Goal: Transaction & Acquisition: Purchase product/service

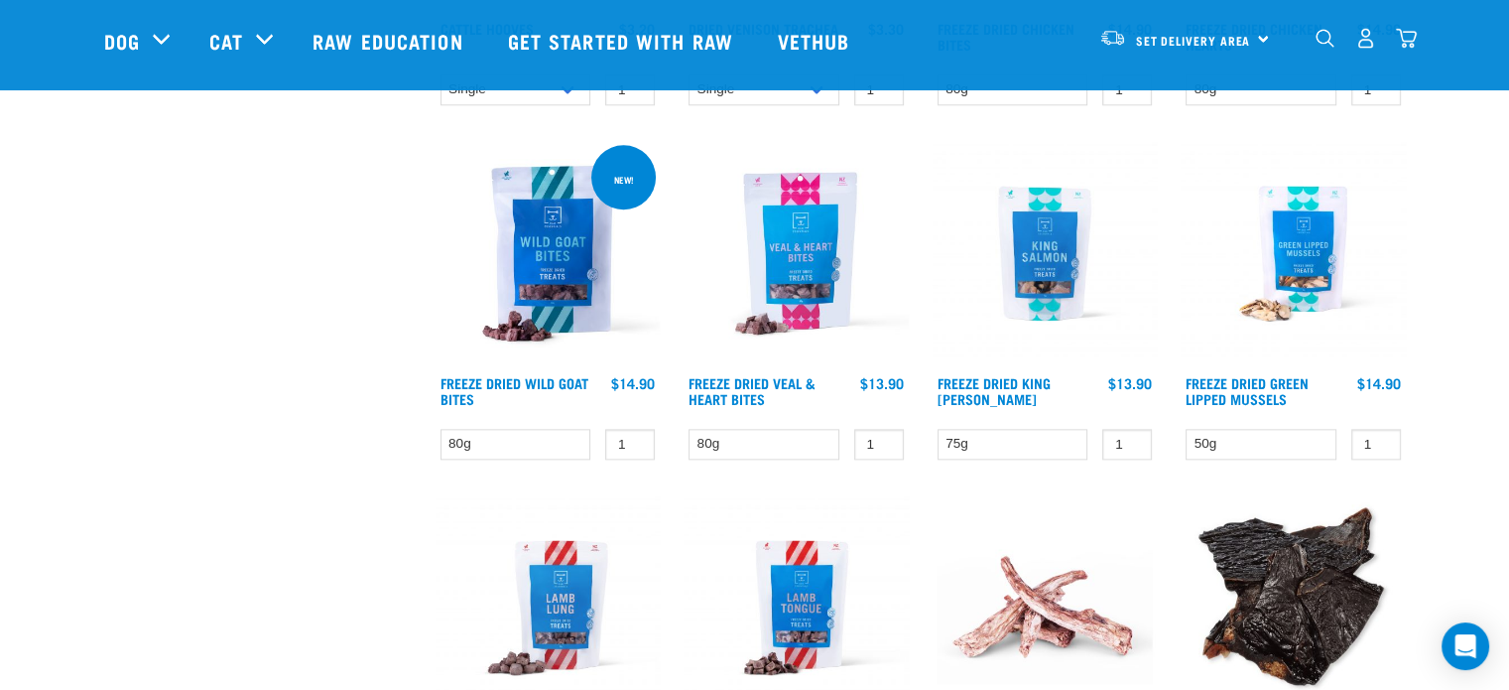
scroll to position [1786, 0]
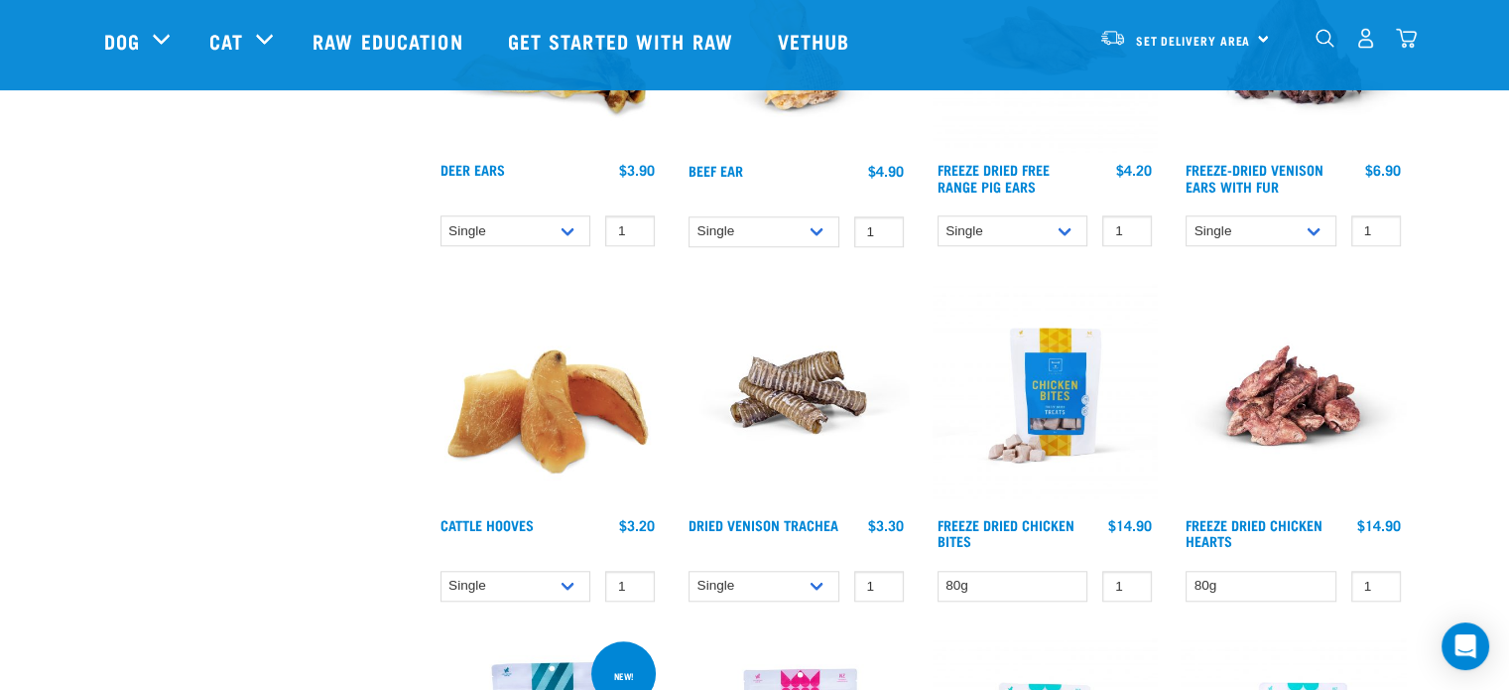
click at [808, 372] on img at bounding box center [796, 395] width 225 height 225
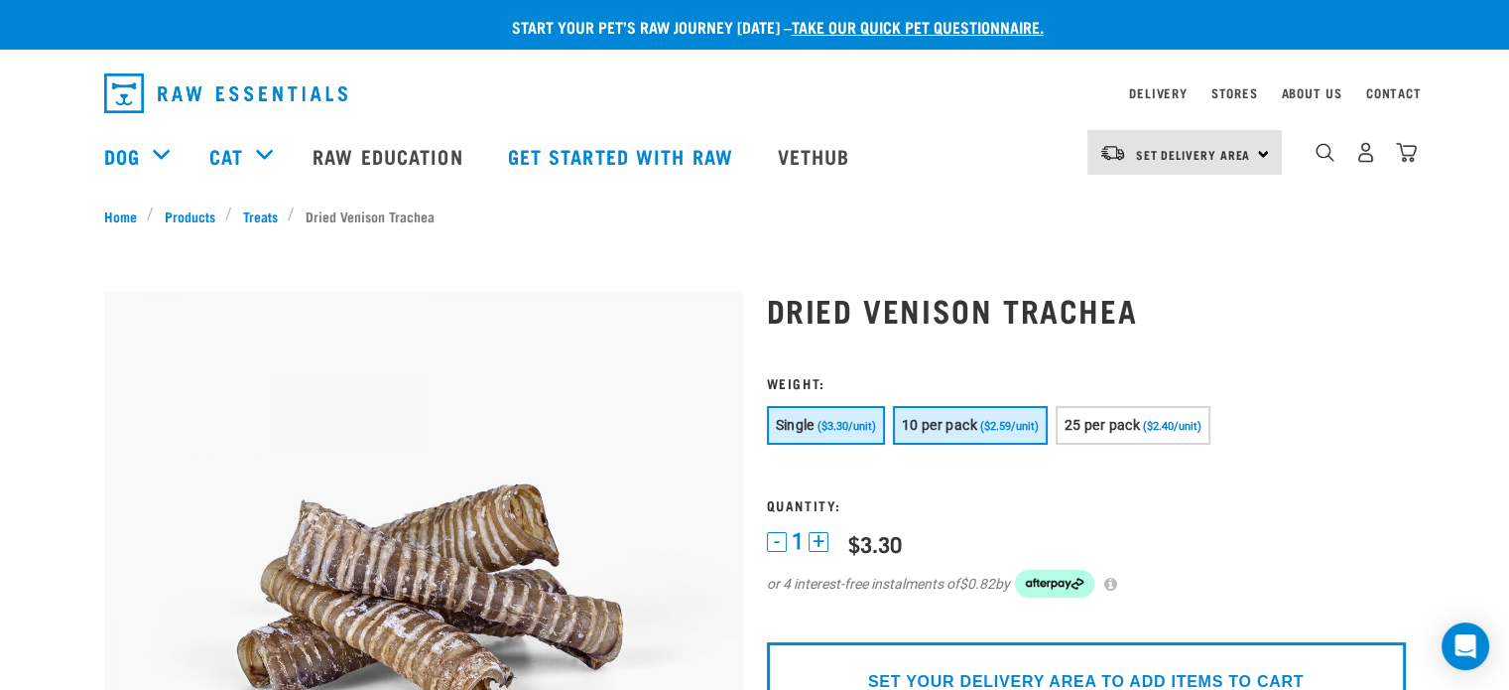
click at [940, 418] on span "10 per pack" at bounding box center [939, 425] width 75 height 16
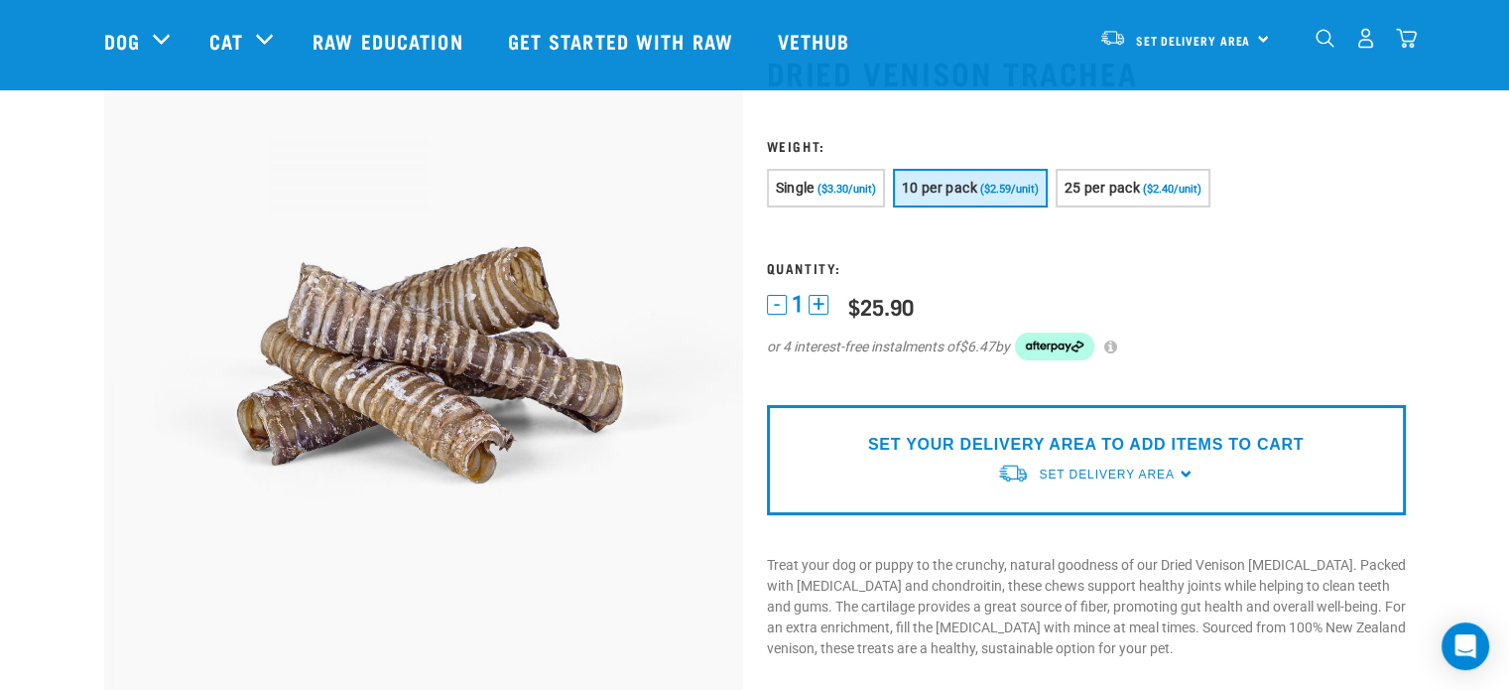
scroll to position [198, 0]
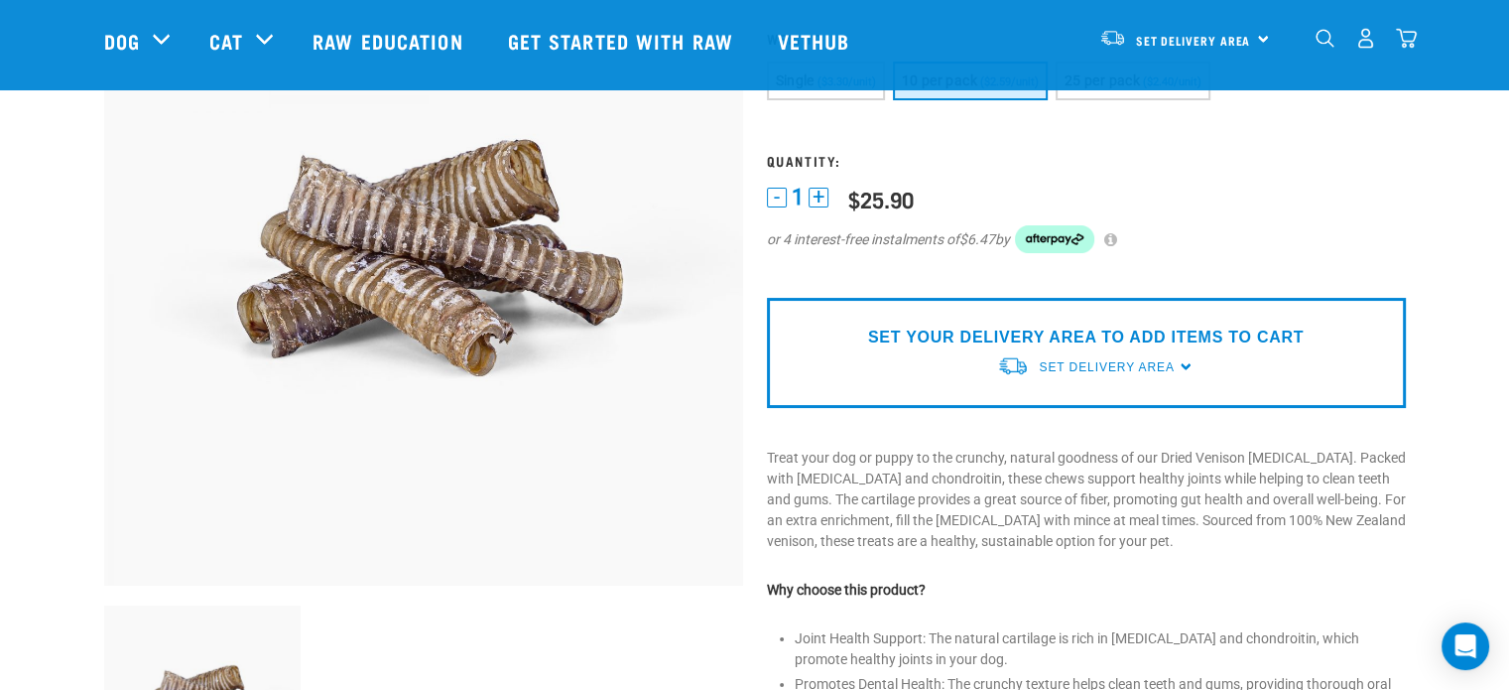
click at [1021, 339] on p "SET YOUR DELIVERY AREA TO ADD ITEMS TO CART" at bounding box center [1086, 337] width 436 height 24
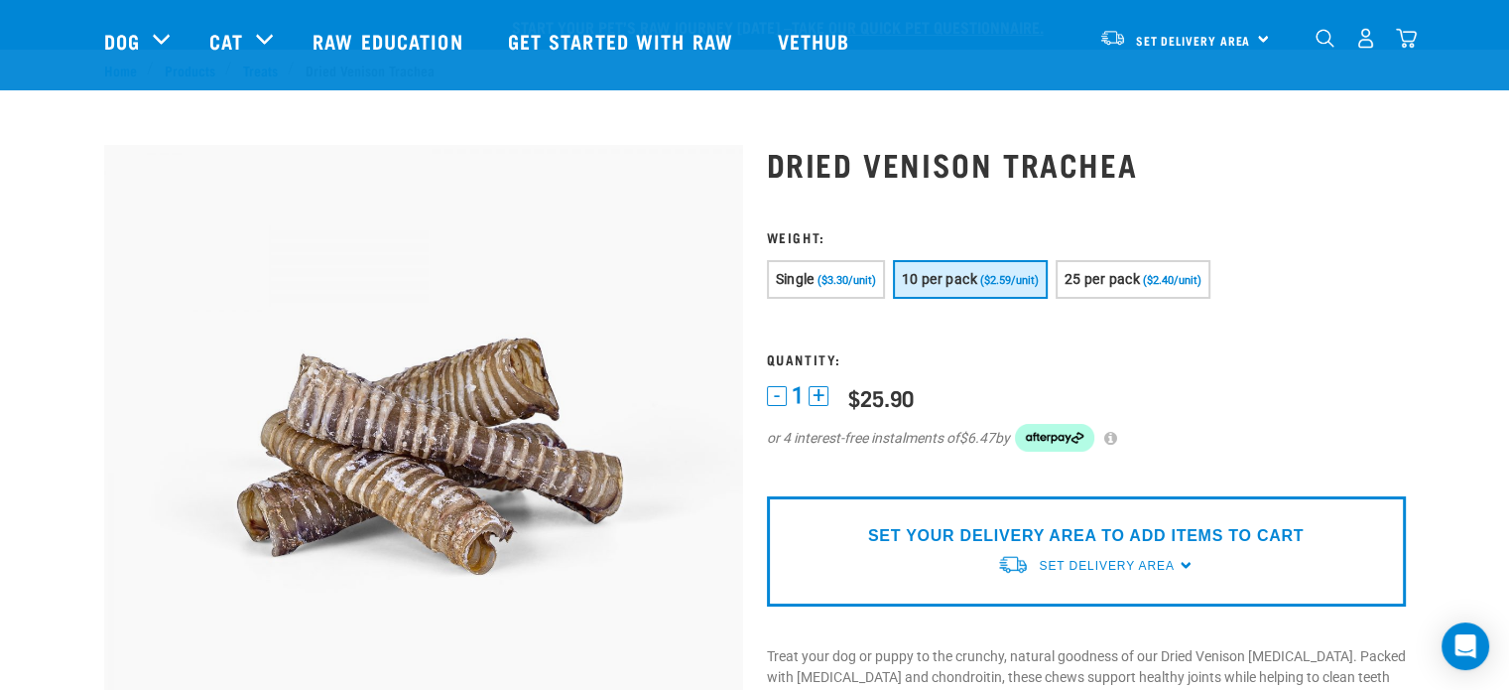
scroll to position [0, 0]
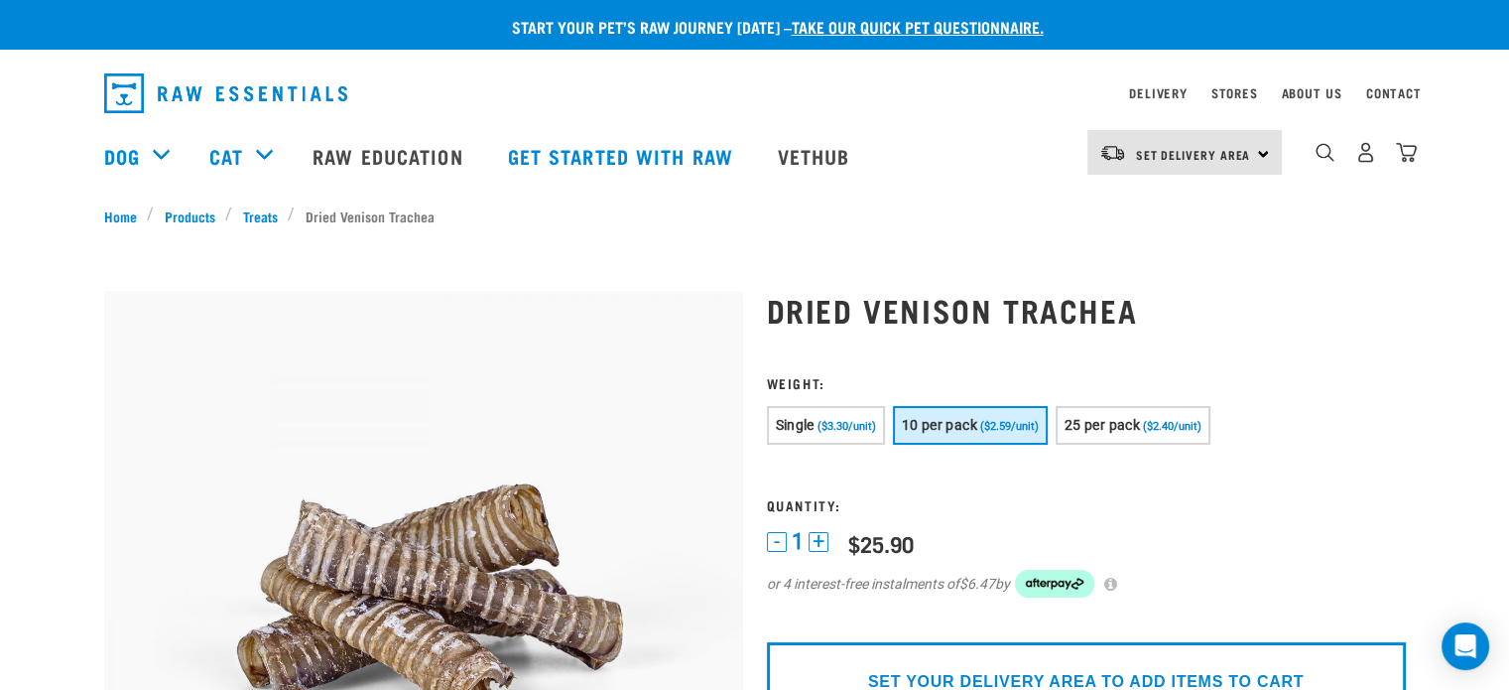
click at [1260, 154] on div "Set Delivery Area North Island South Island" at bounding box center [1184, 152] width 194 height 45
click at [1205, 210] on link "[GEOGRAPHIC_DATA]" at bounding box center [1182, 209] width 190 height 44
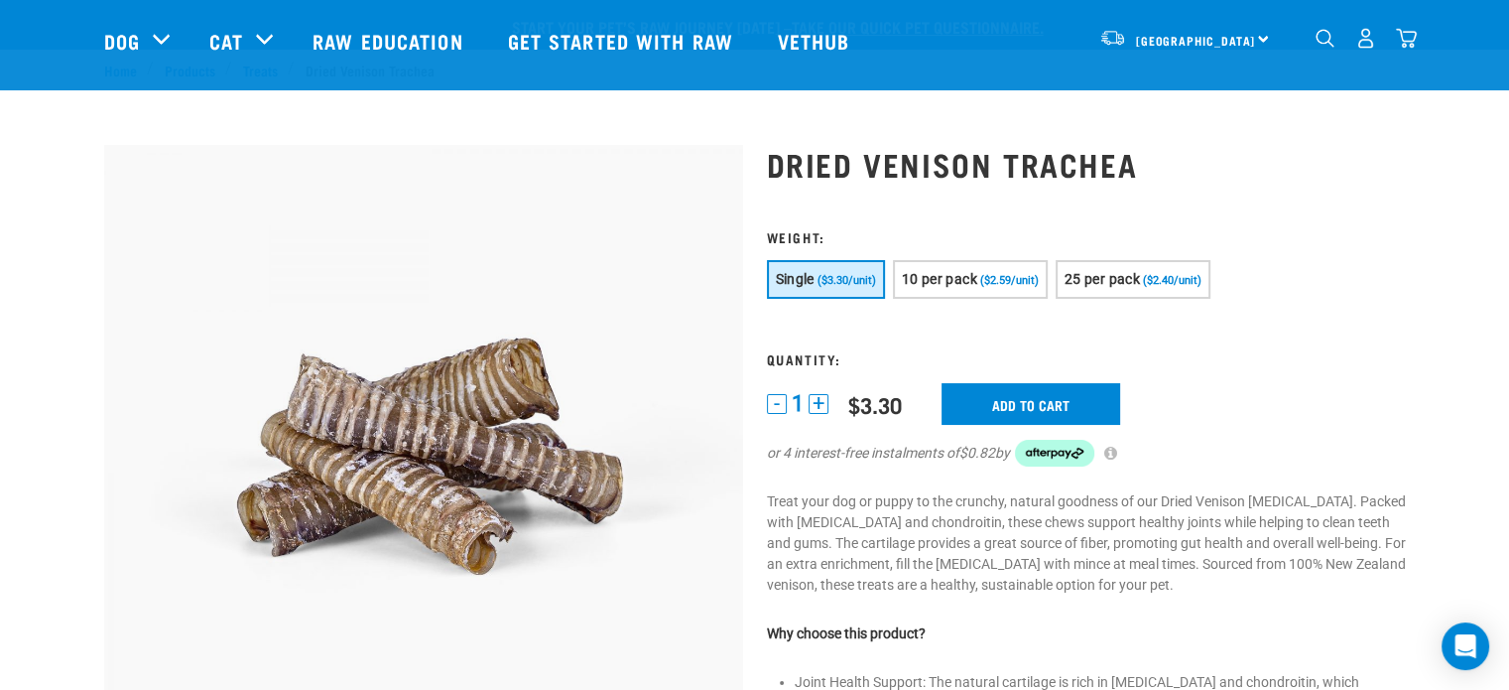
scroll to position [198, 0]
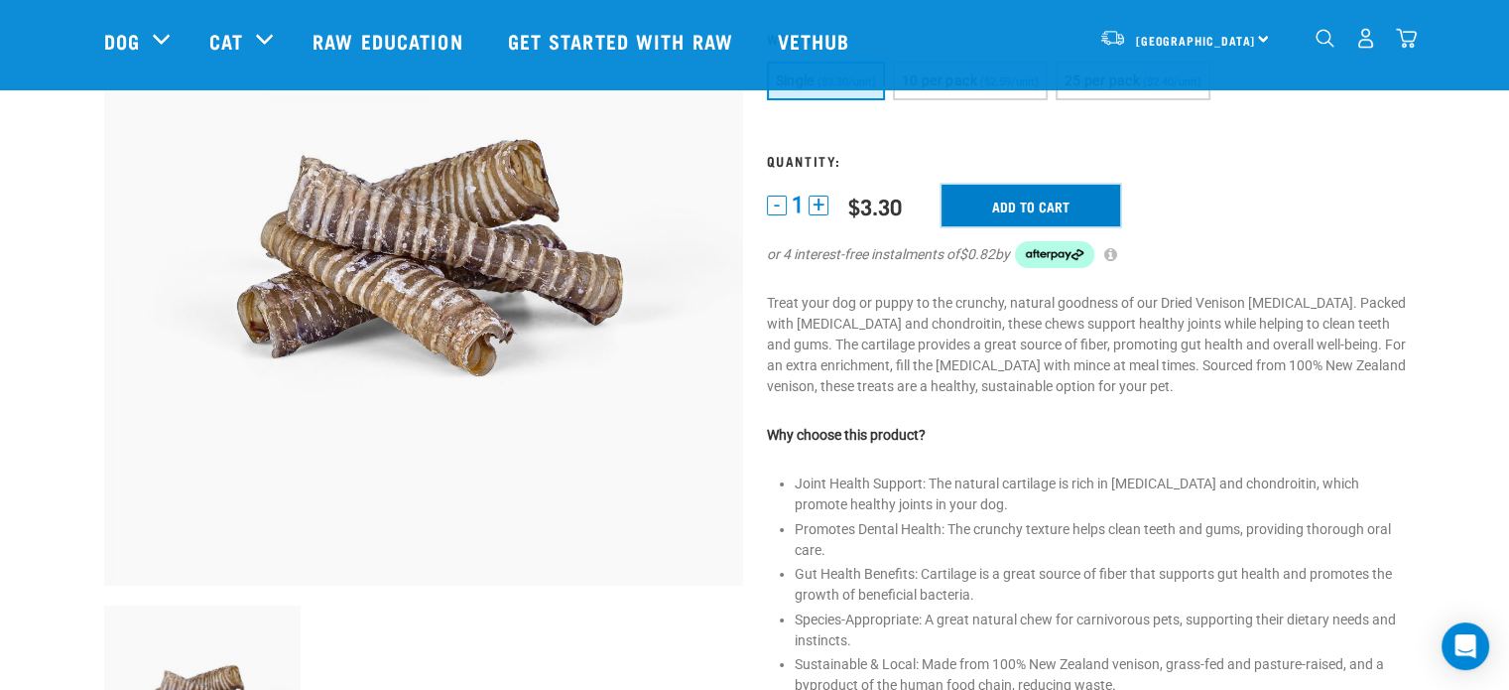
click at [1025, 203] on input "Add to cart" at bounding box center [1031, 206] width 179 height 42
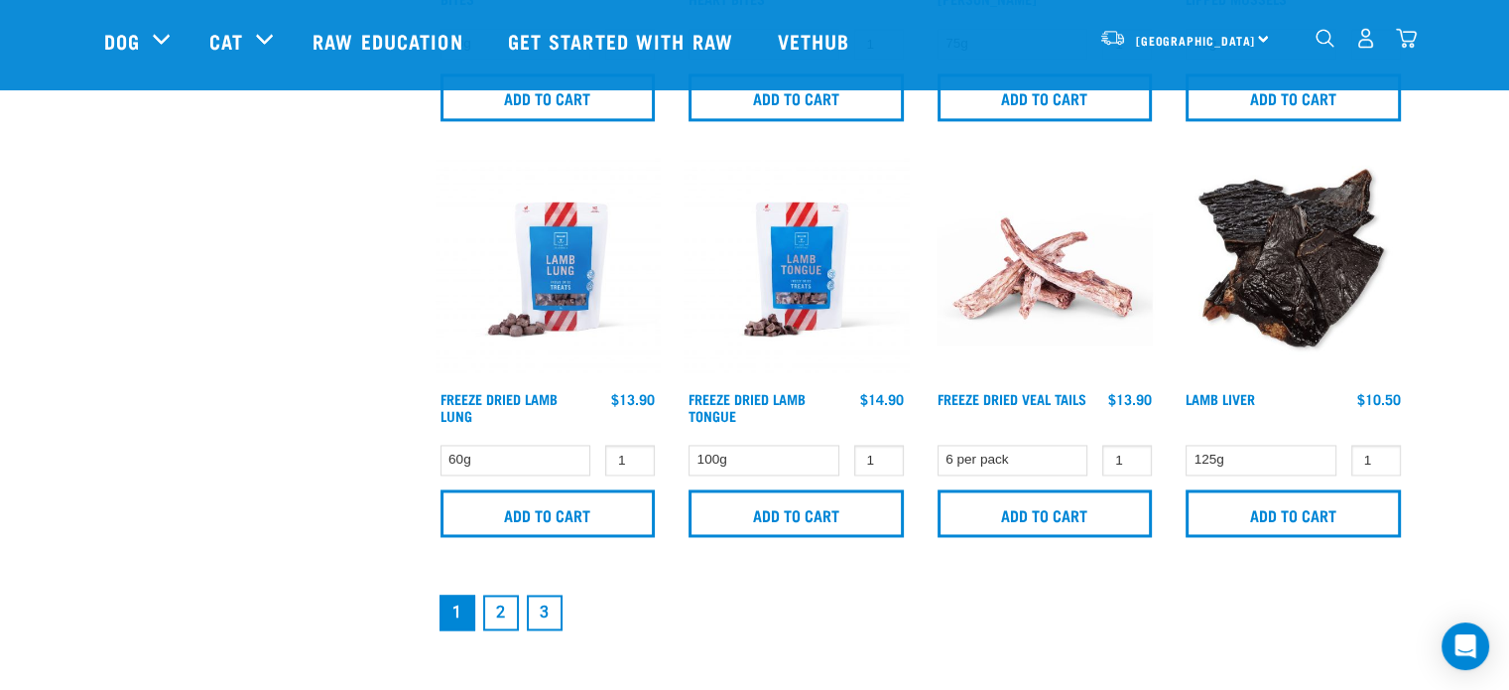
scroll to position [3023, 0]
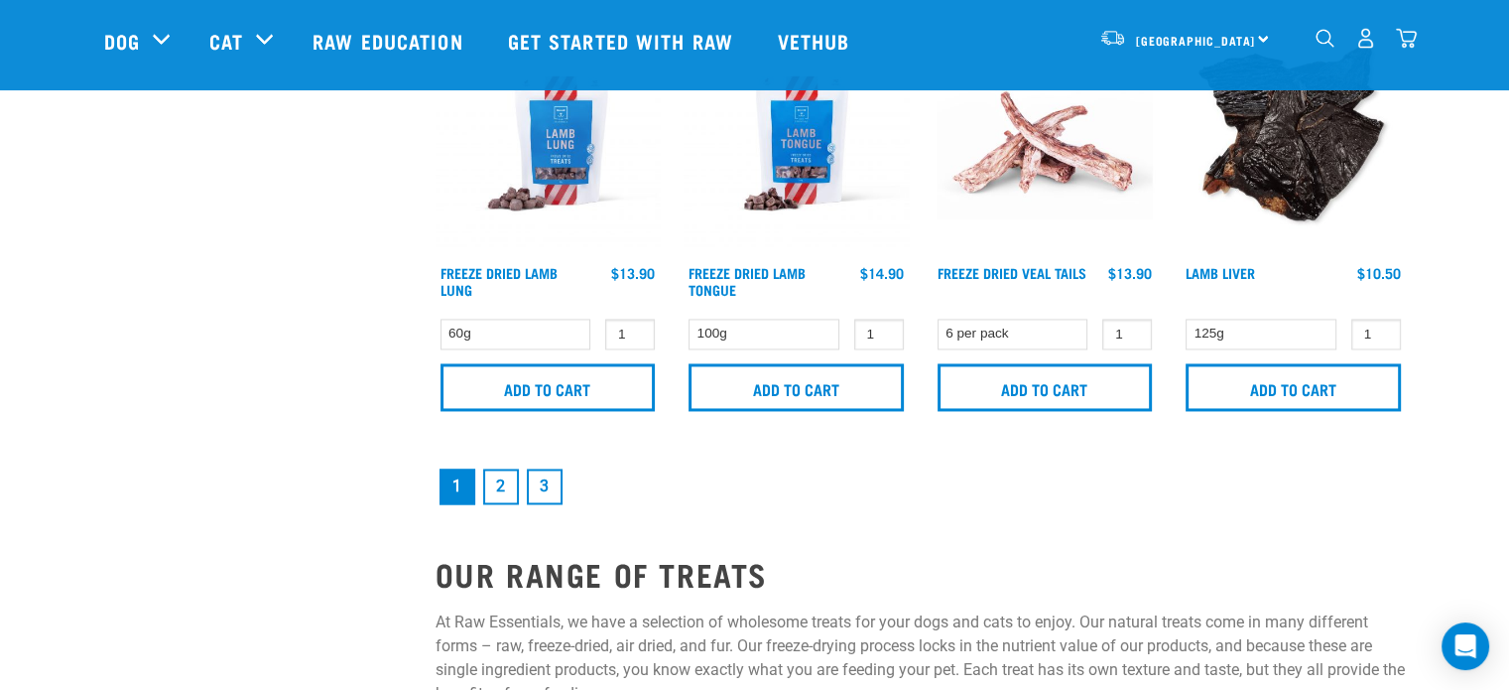
click at [490, 474] on link "2" at bounding box center [501, 486] width 36 height 36
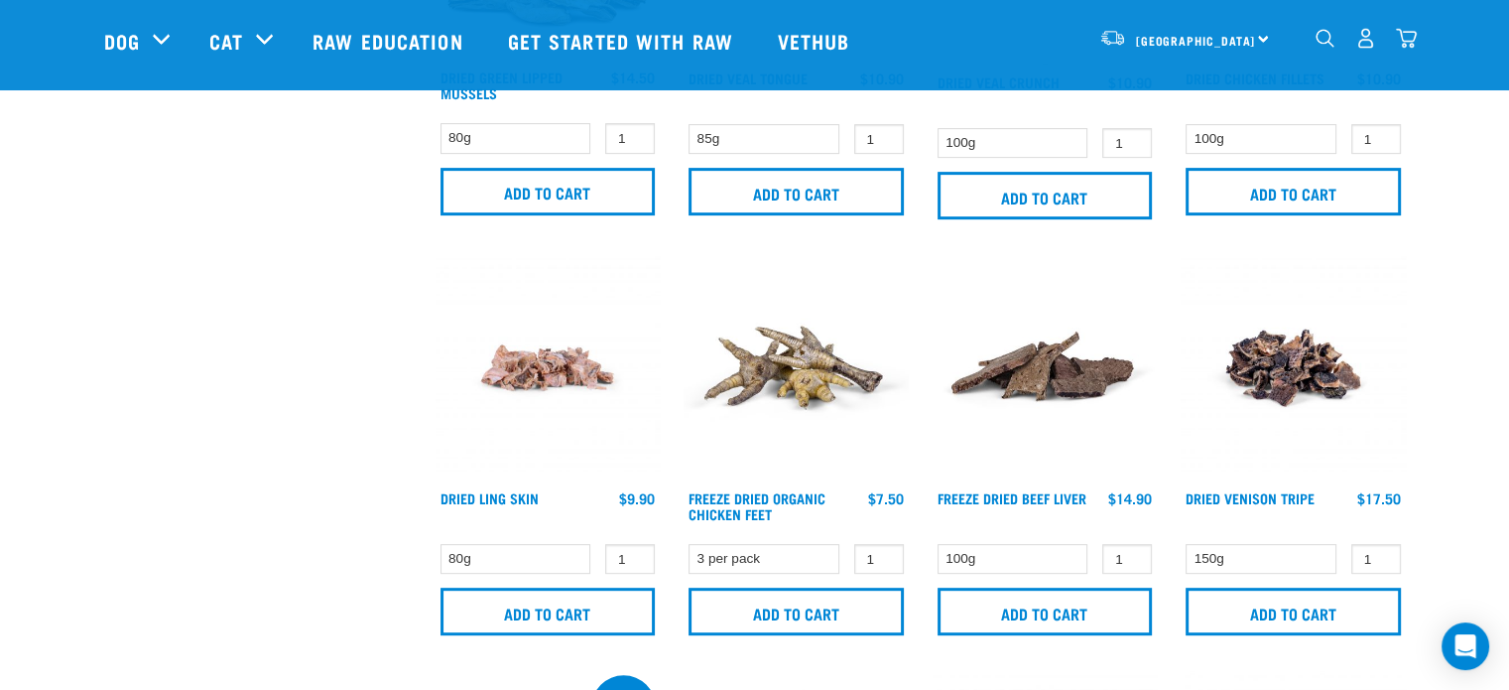
scroll to position [794, 0]
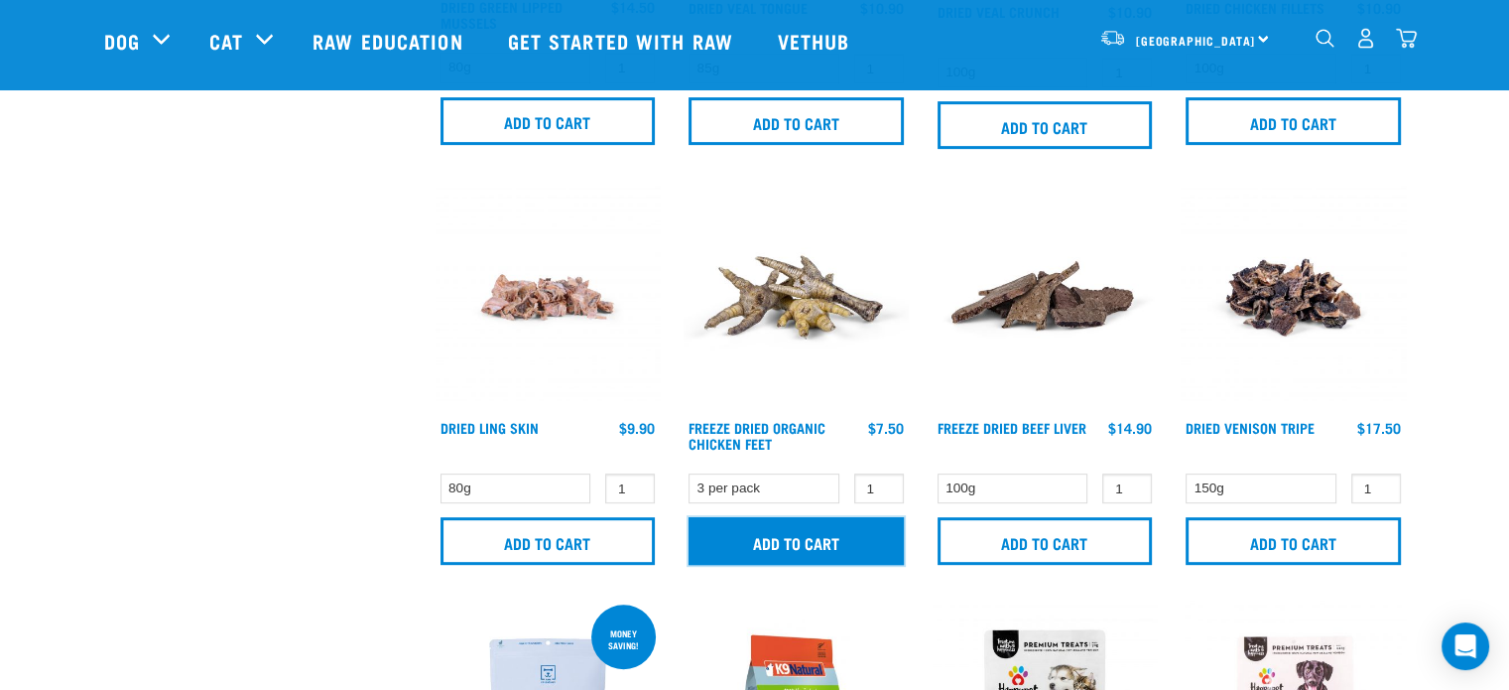
click at [776, 549] on input "Add to cart" at bounding box center [796, 541] width 215 height 48
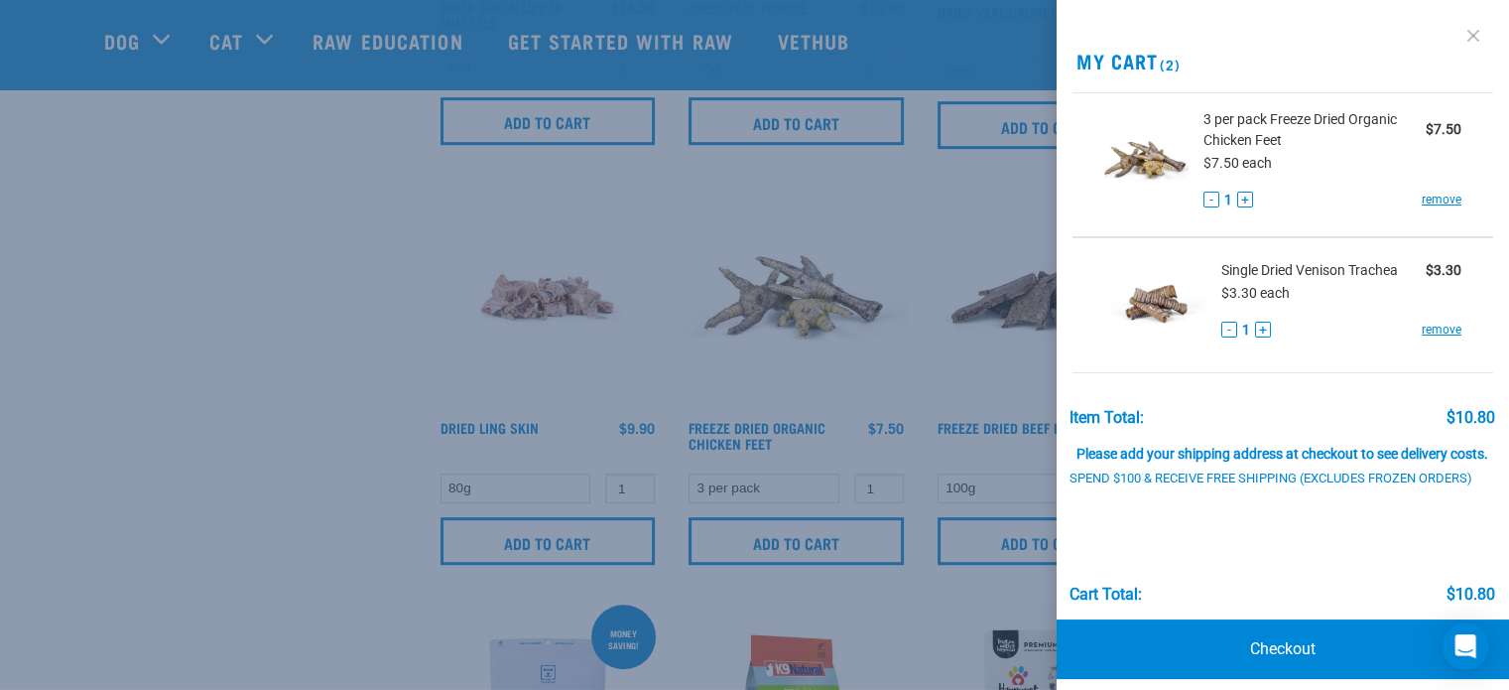
click at [1464, 29] on link at bounding box center [1473, 36] width 32 height 32
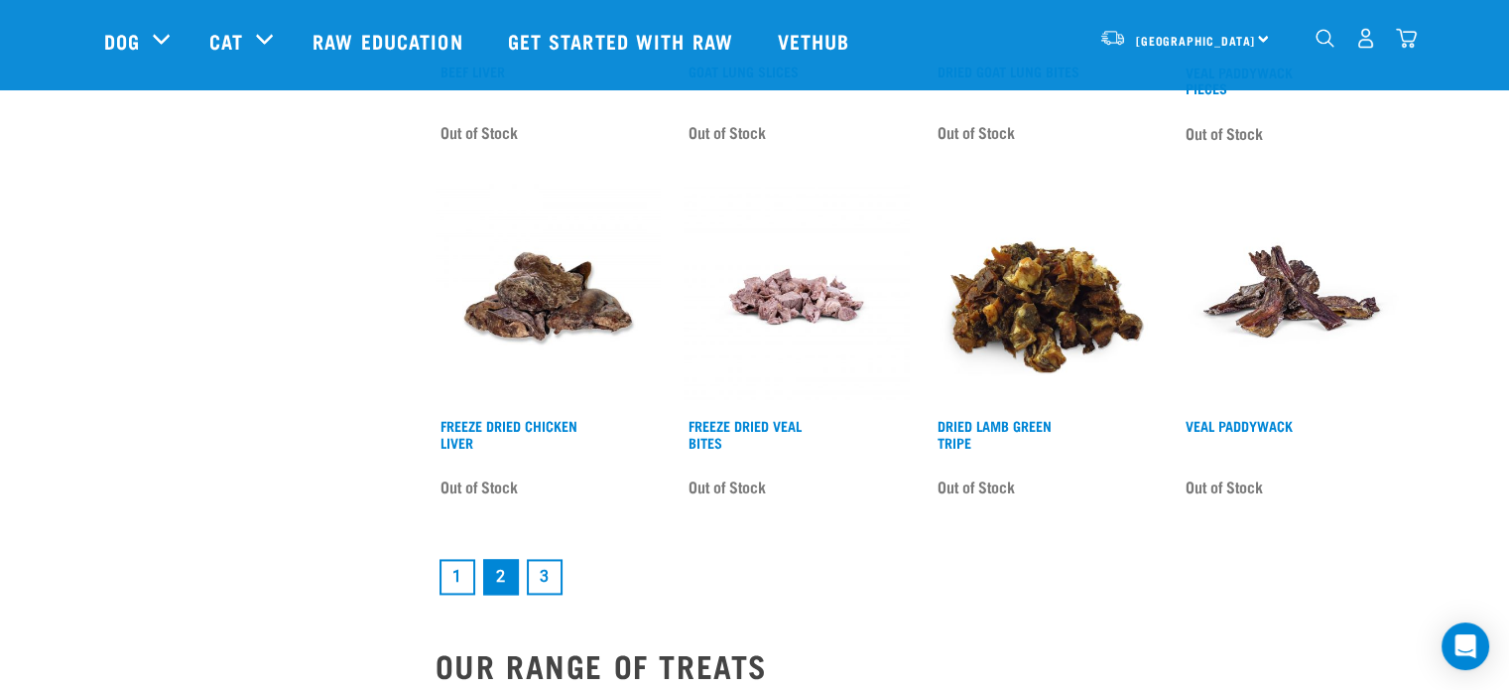
scroll to position [2778, 0]
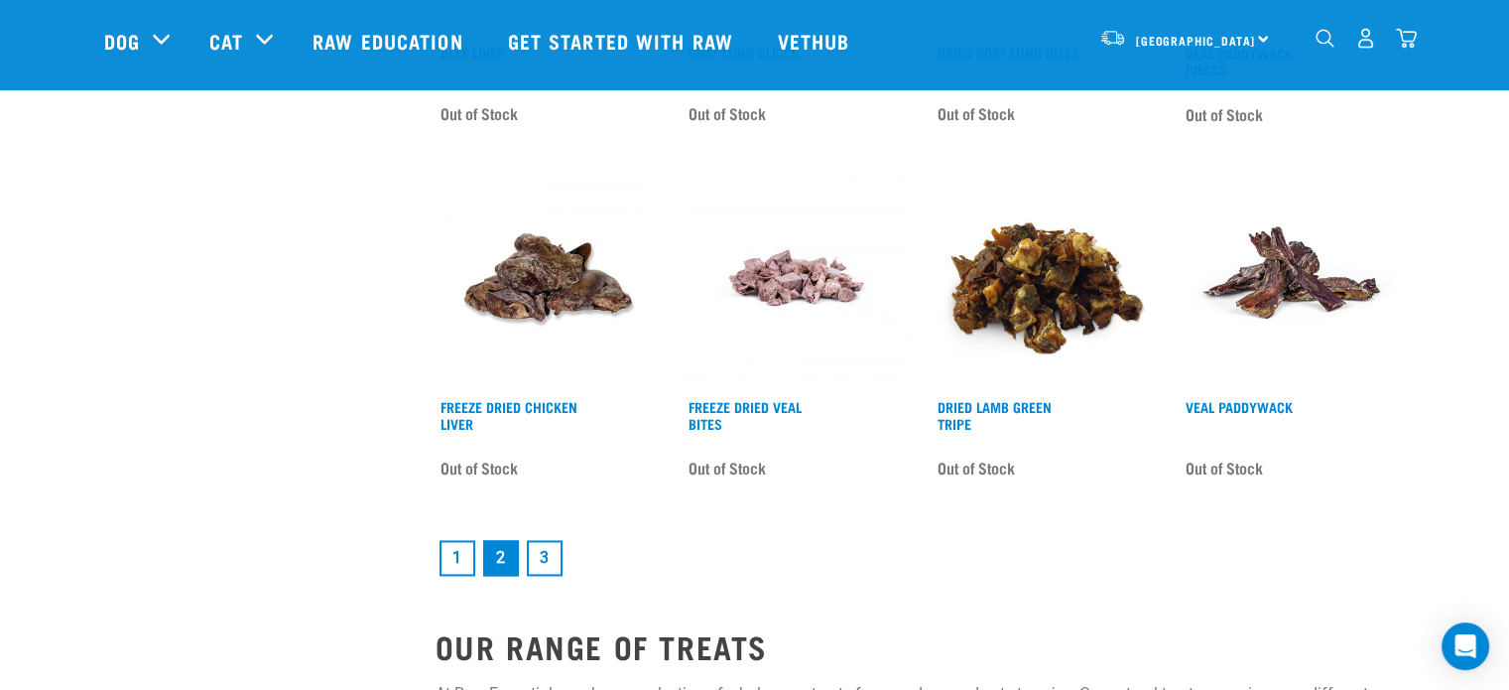
click at [552, 551] on link "3" at bounding box center [545, 558] width 36 height 36
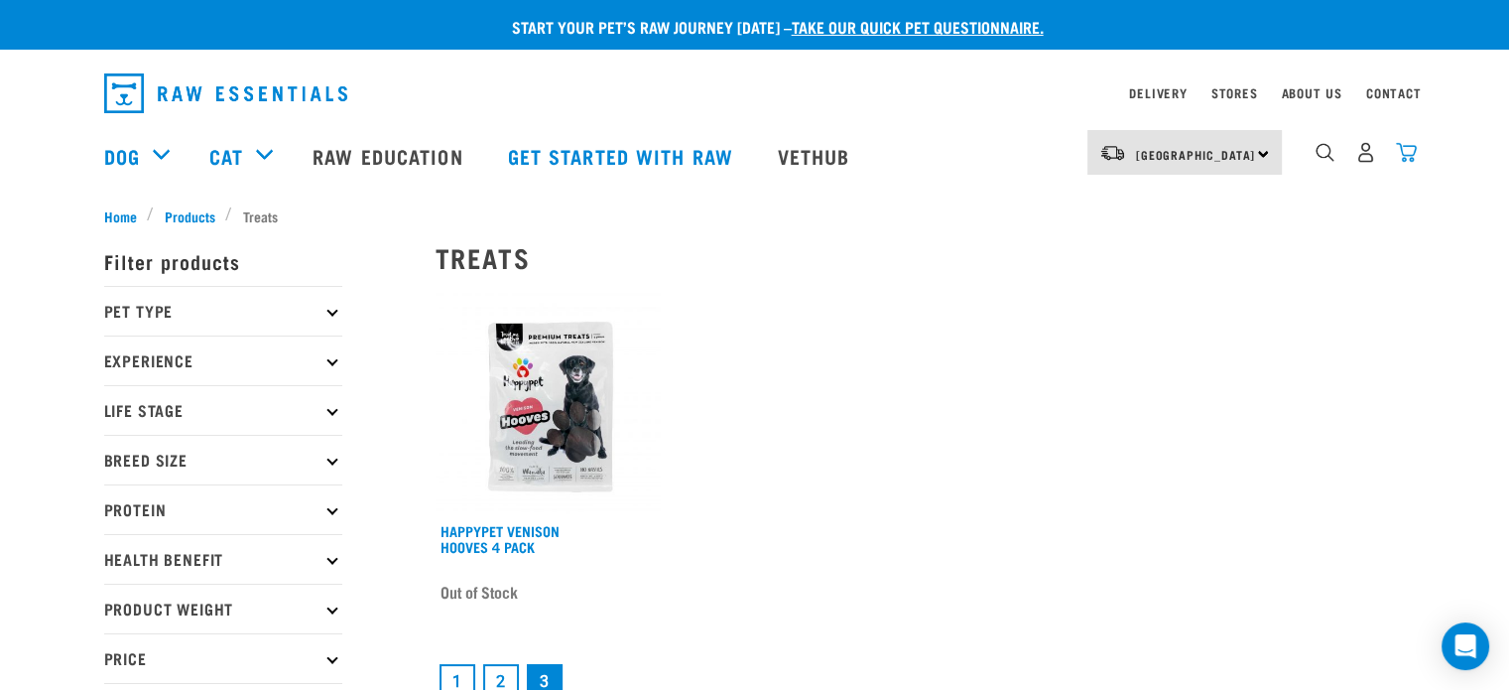
click at [1411, 154] on img "dropdown navigation" at bounding box center [1406, 152] width 21 height 21
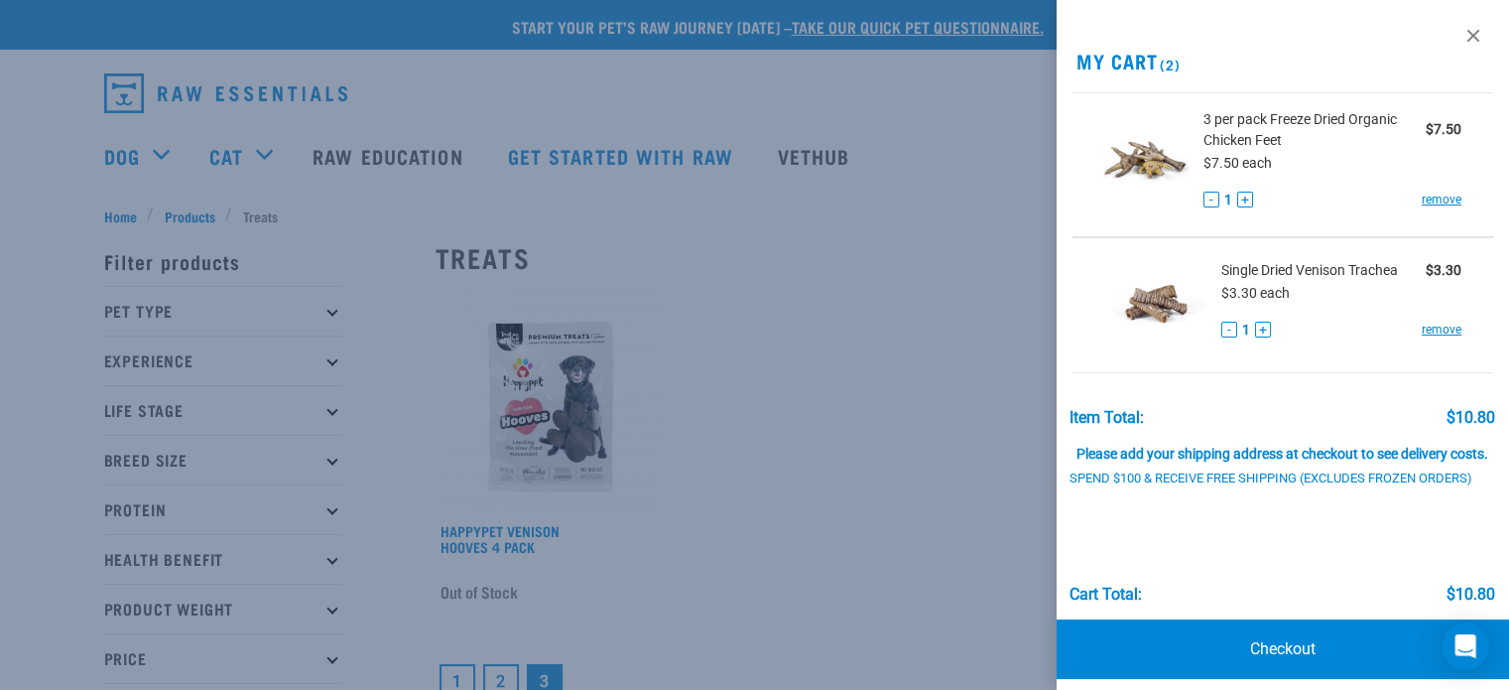
click at [1293, 270] on span "Single Dried Venison Trachea" at bounding box center [1309, 270] width 177 height 21
click at [1293, 269] on span "Single Dried Venison Trachea" at bounding box center [1309, 270] width 177 height 21
click at [1247, 674] on link "Checkout" at bounding box center [1283, 649] width 452 height 60
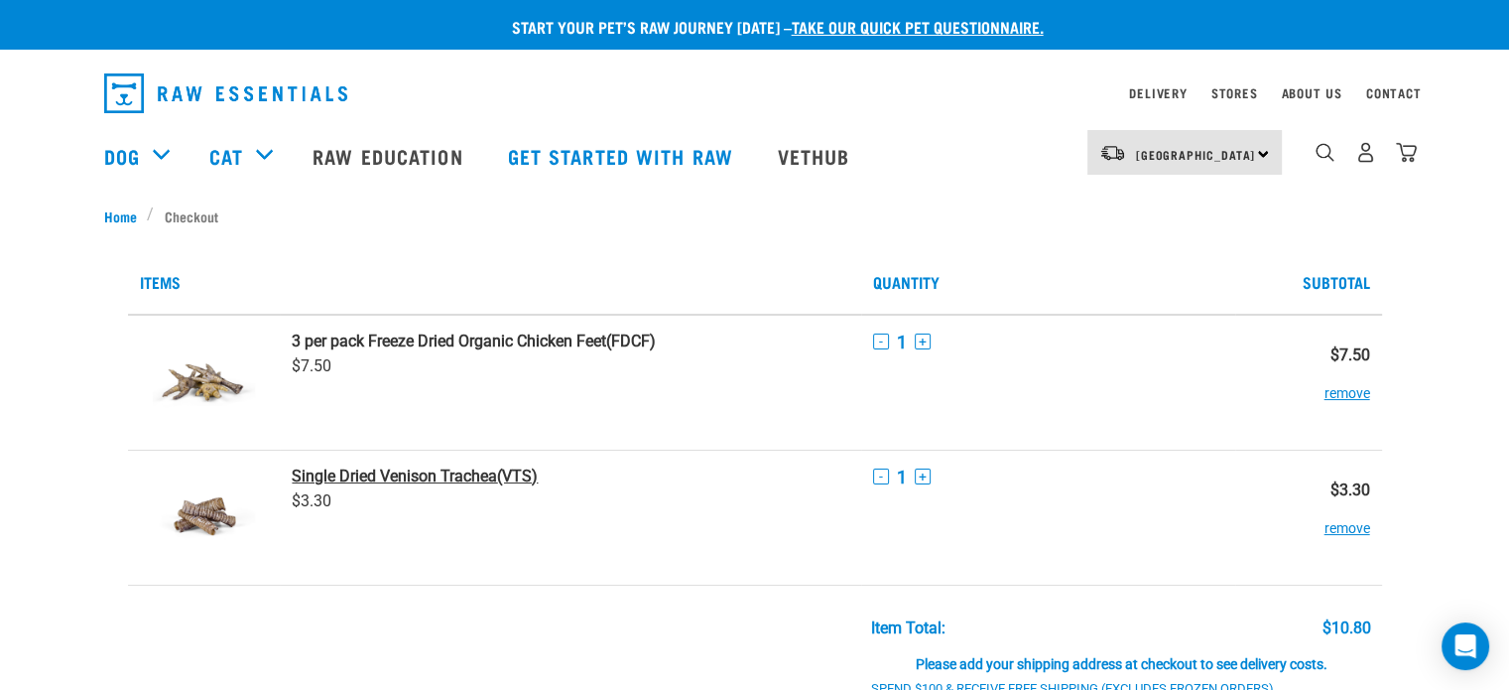
click at [415, 476] on strong "Single Dried Venison Trachea" at bounding box center [394, 475] width 205 height 19
click at [415, 475] on strong "Single Dried Venison Trachea" at bounding box center [394, 475] width 205 height 19
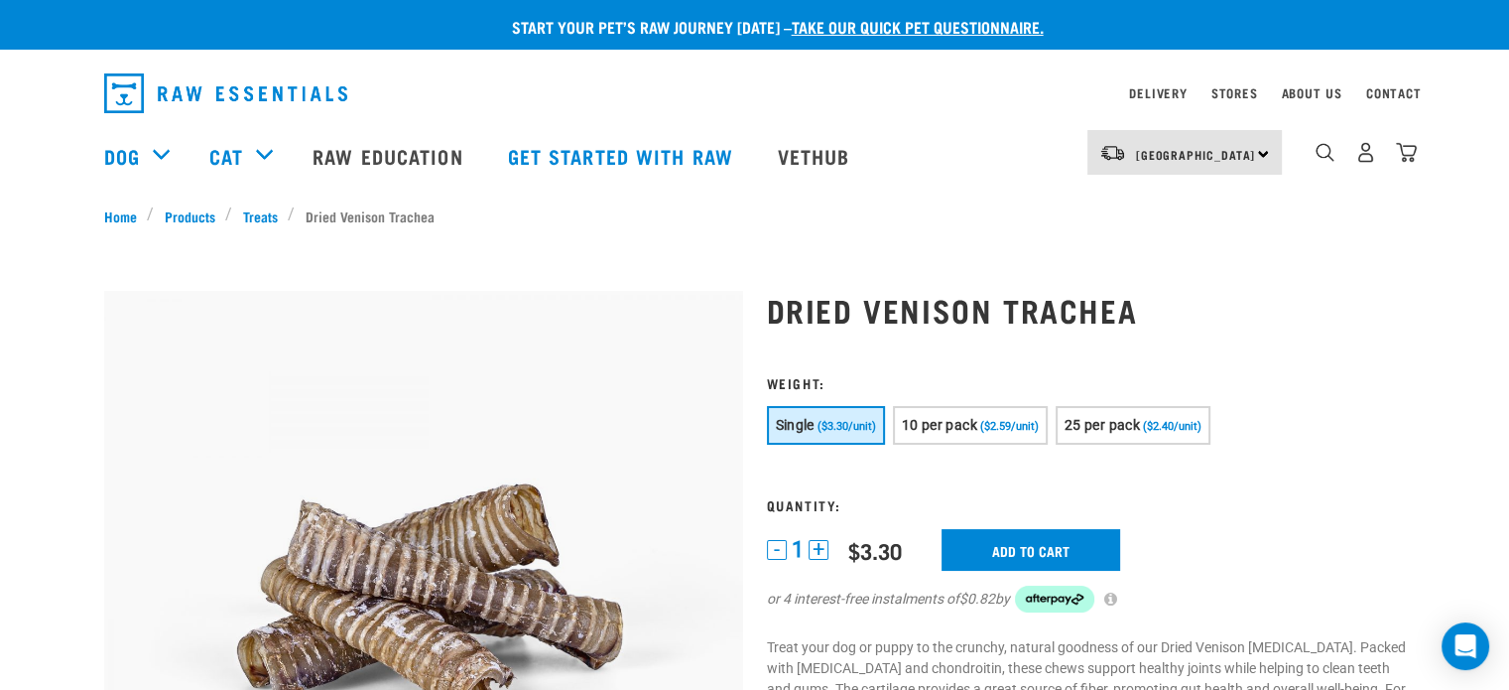
scroll to position [99, 0]
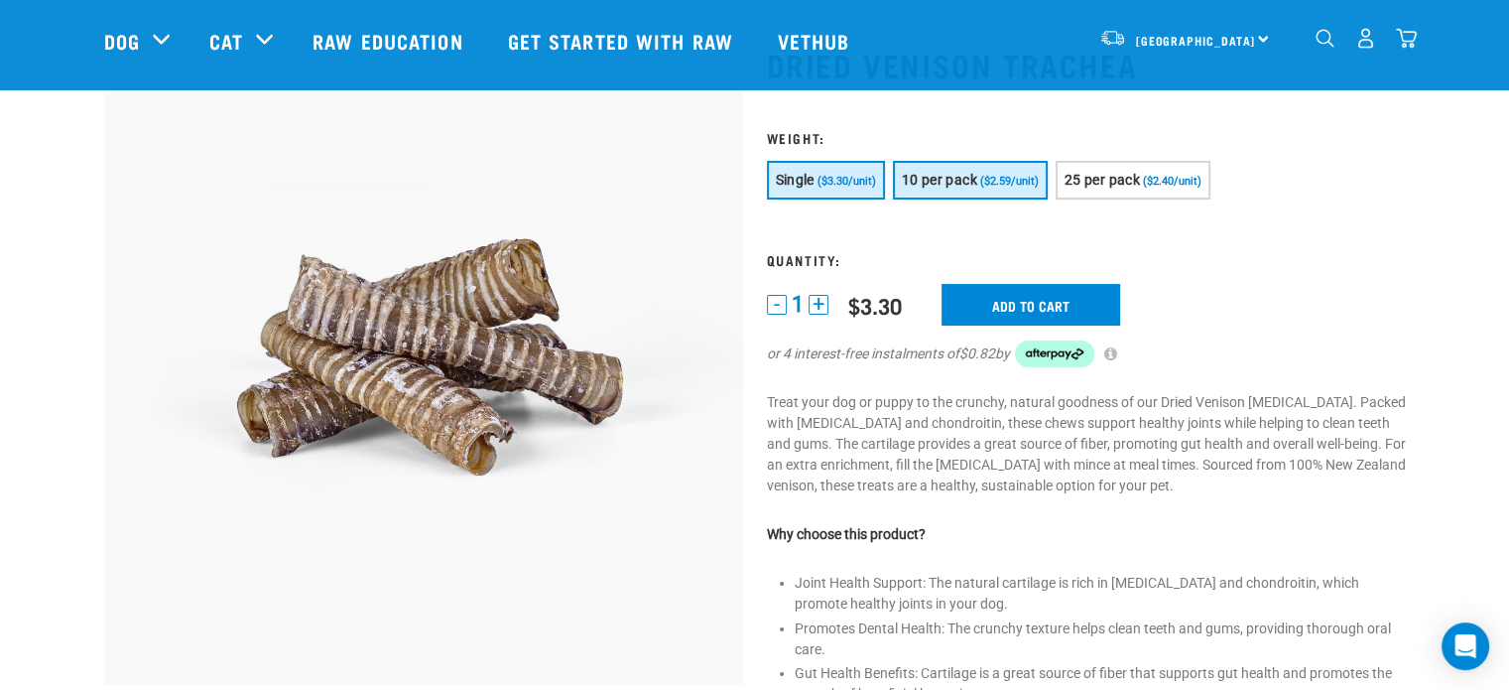
click at [971, 168] on button "10 per pack ($2.59/unit)" at bounding box center [970, 180] width 155 height 39
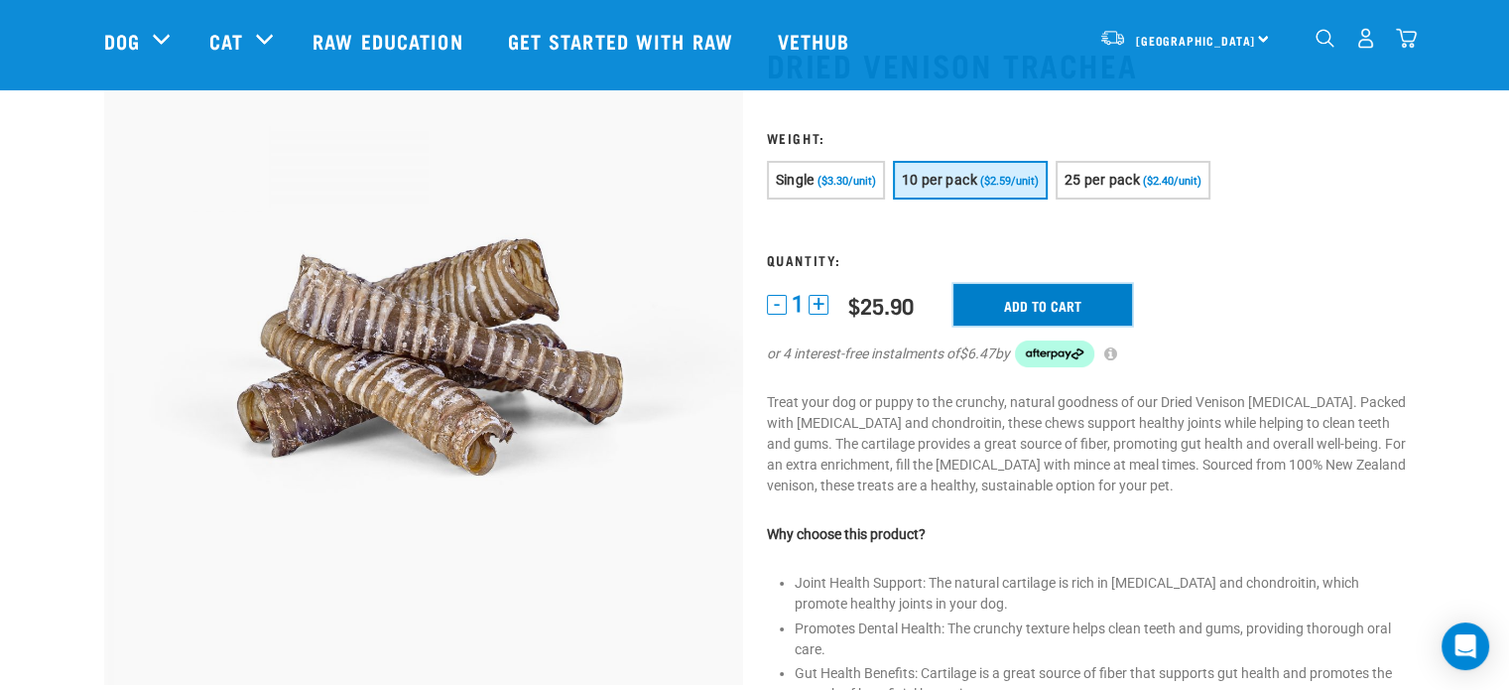
click at [1019, 311] on input "Add to cart" at bounding box center [1042, 305] width 179 height 42
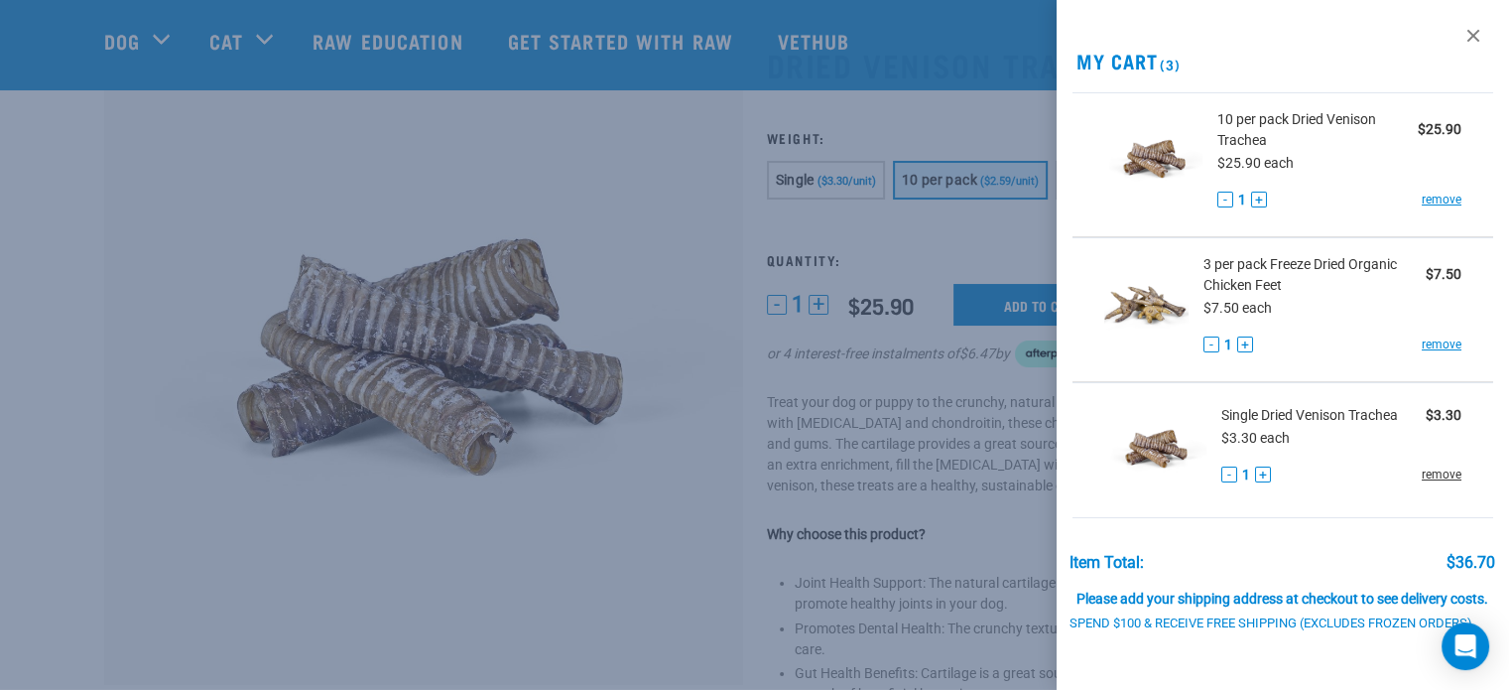
click at [1422, 469] on link "remove" at bounding box center [1442, 474] width 40 height 18
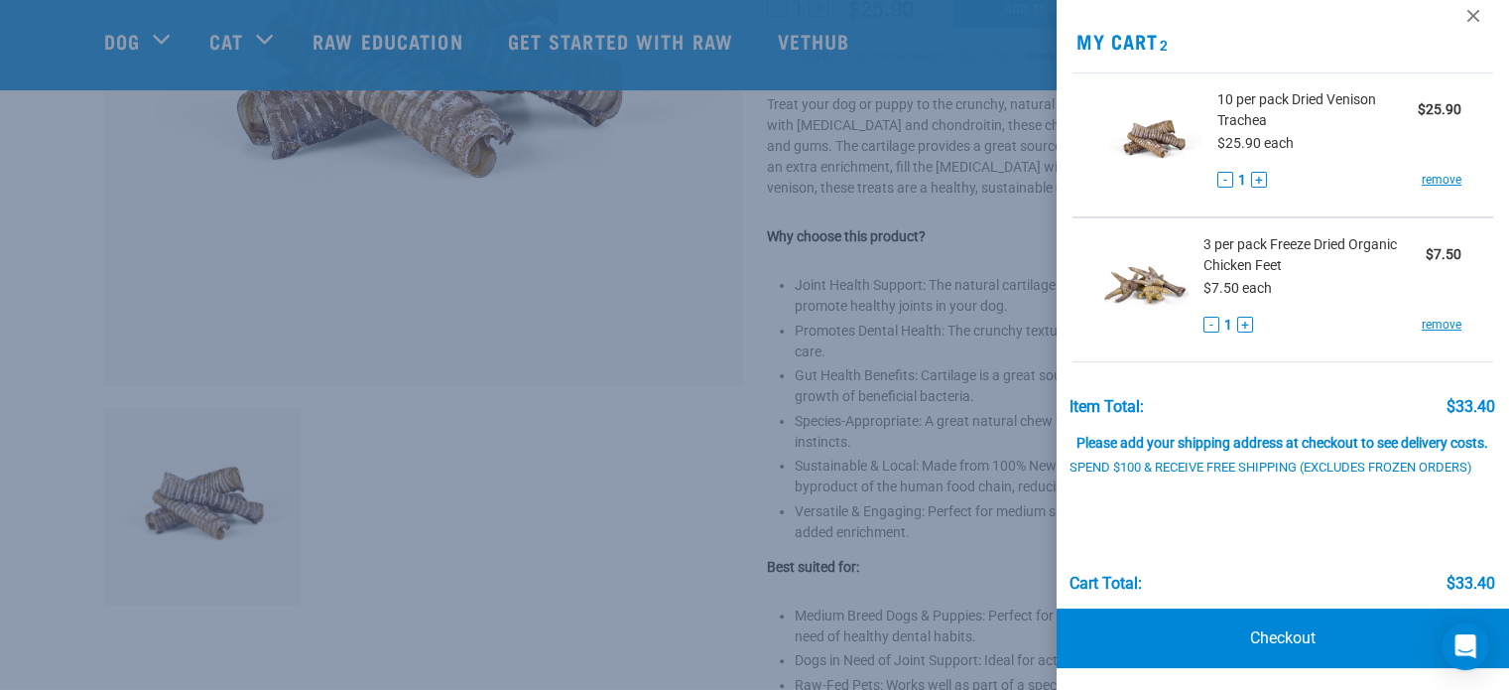
scroll to position [52, 0]
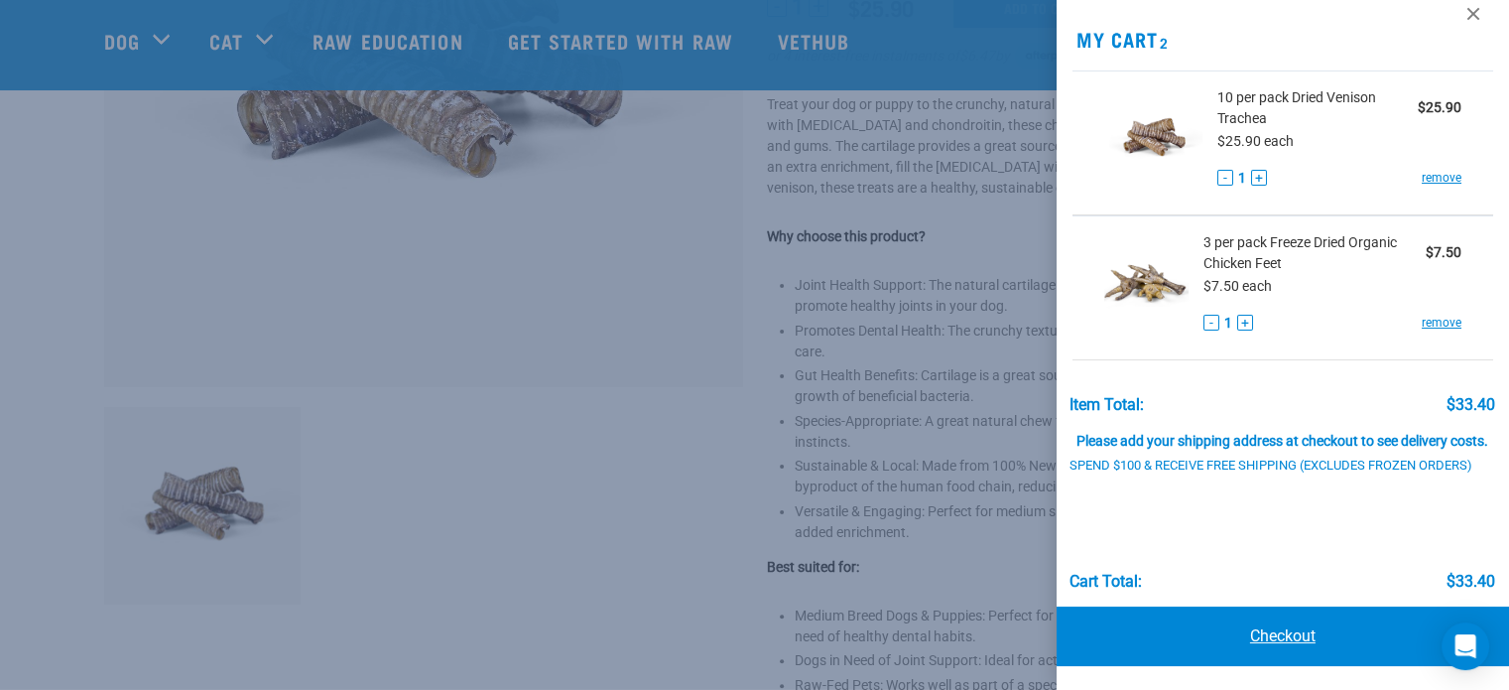
click at [1222, 624] on link "Checkout" at bounding box center [1283, 636] width 452 height 60
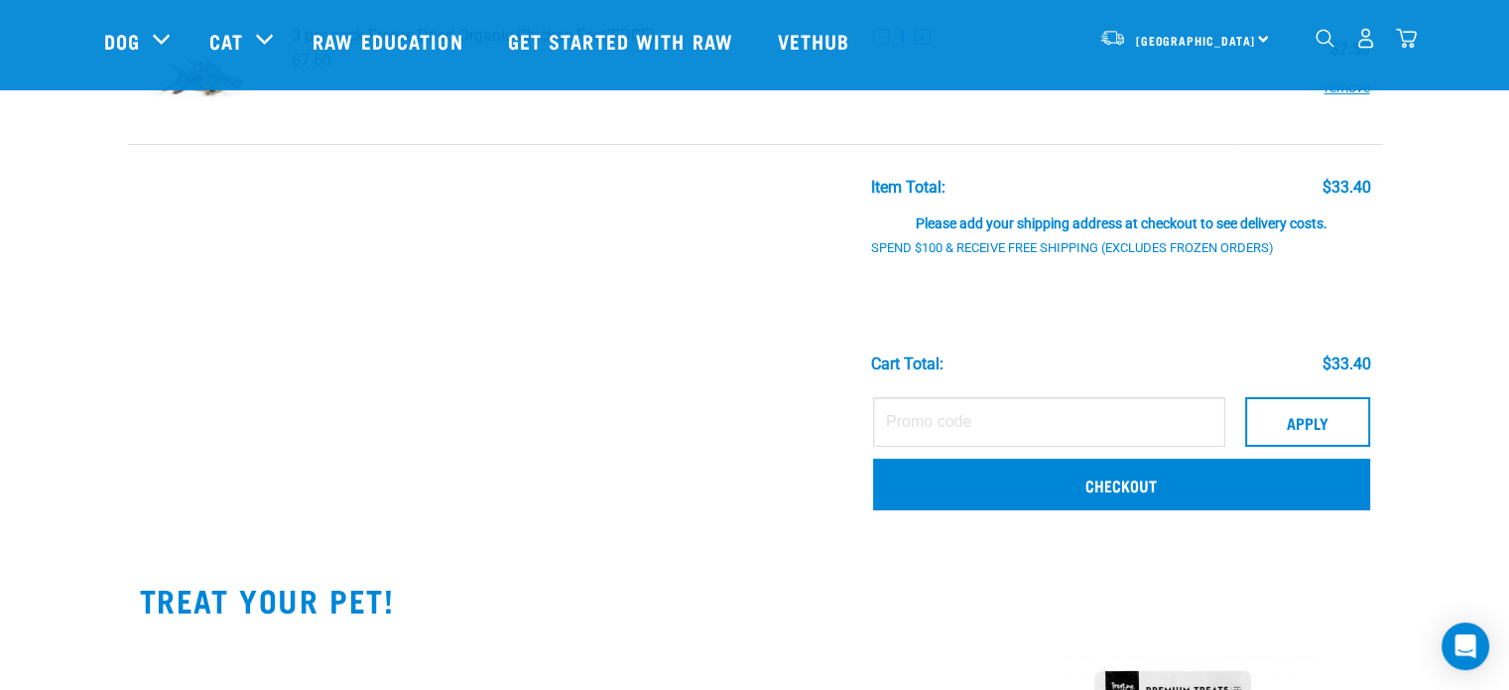
scroll to position [298, 0]
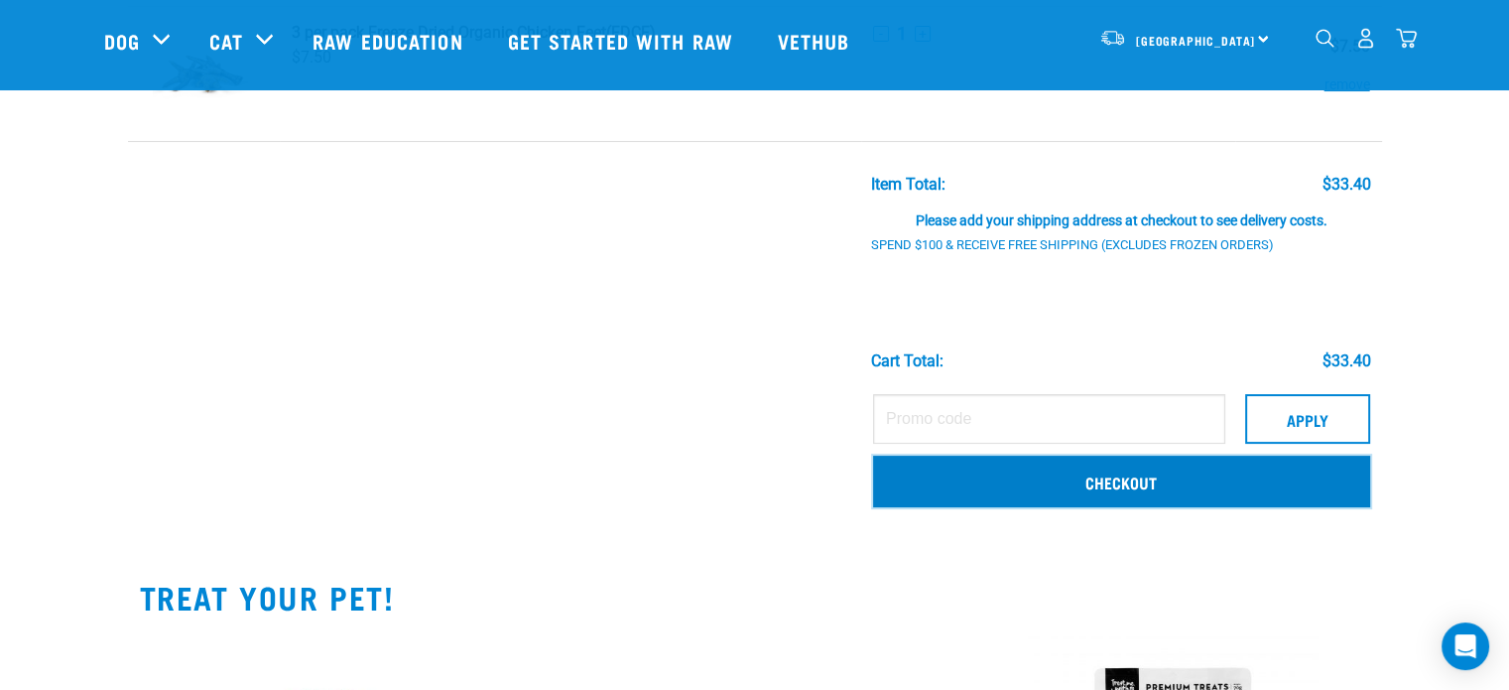
click at [1130, 476] on link "Checkout" at bounding box center [1121, 481] width 497 height 52
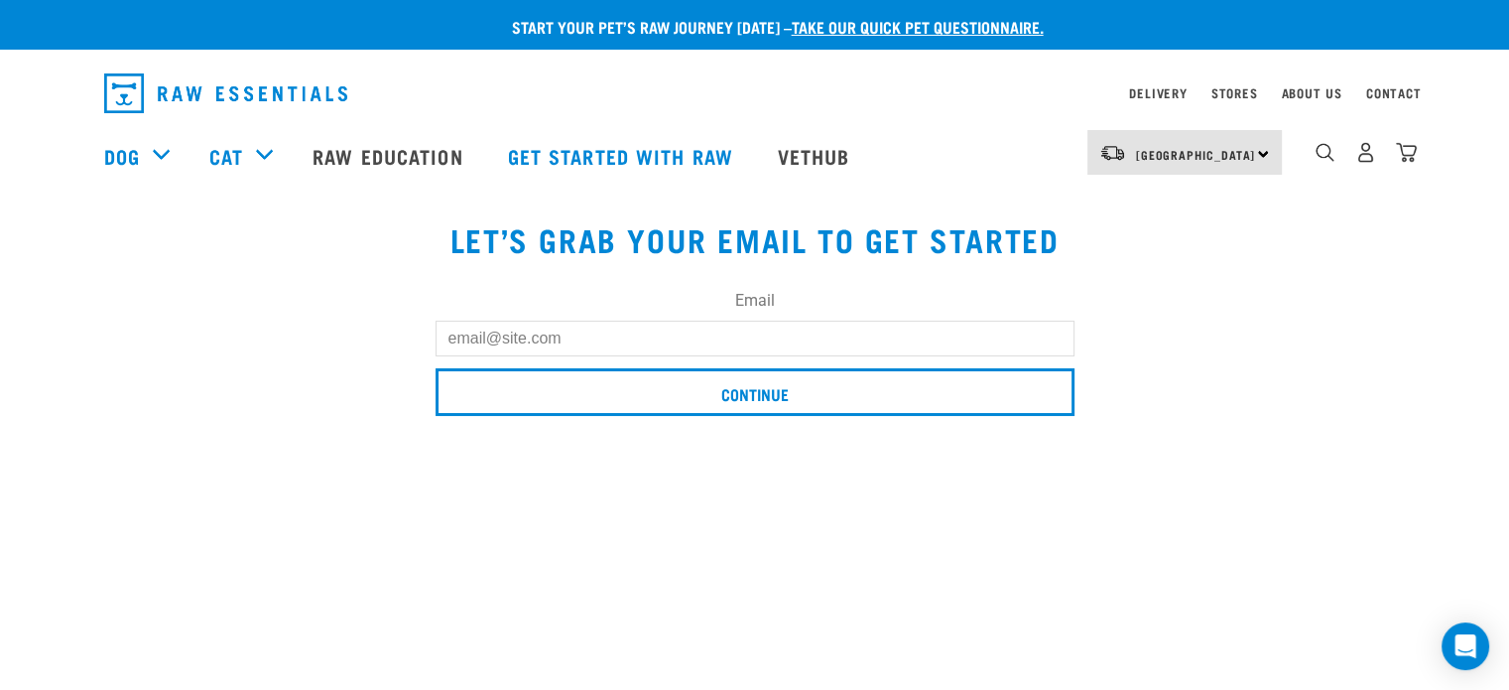
click at [682, 337] on input "Email" at bounding box center [755, 338] width 639 height 36
type input "[EMAIL_ADDRESS][DOMAIN_NAME]"
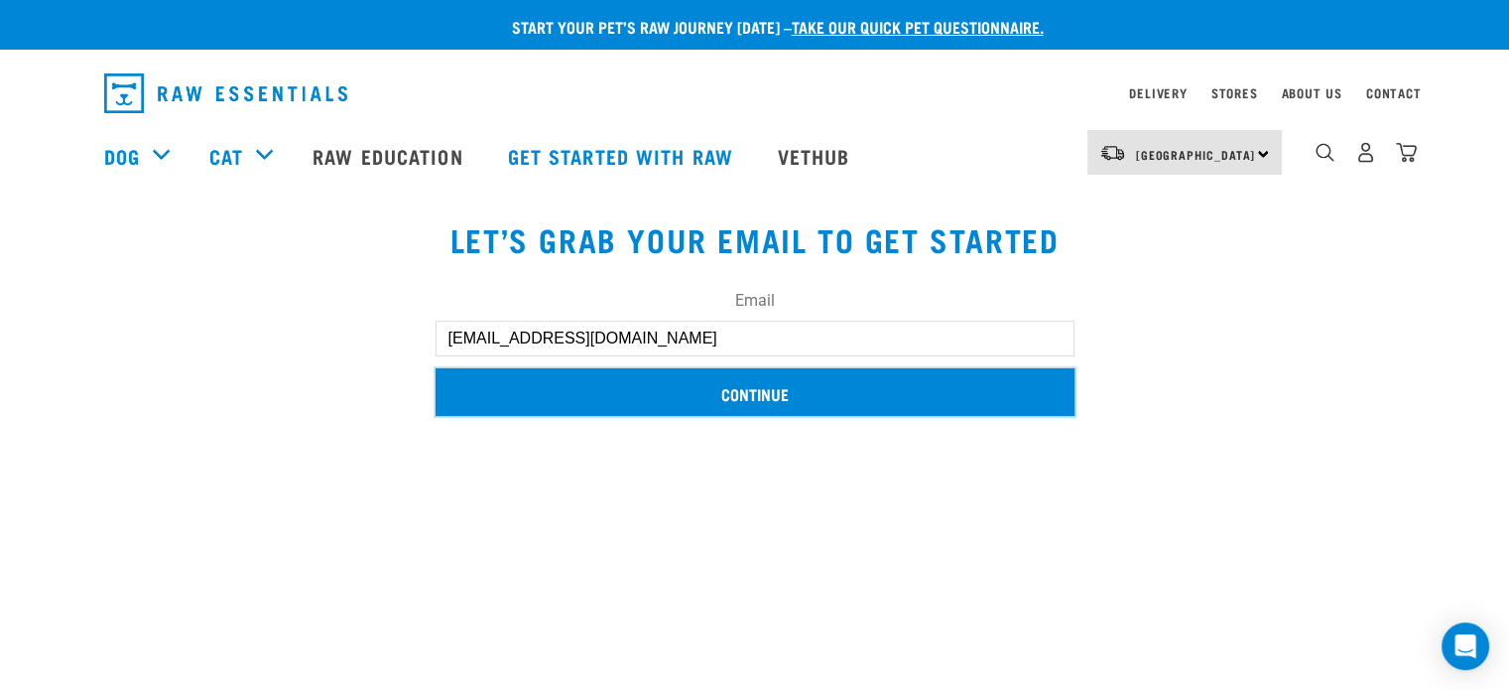
click at [659, 388] on input "Continue" at bounding box center [755, 392] width 639 height 48
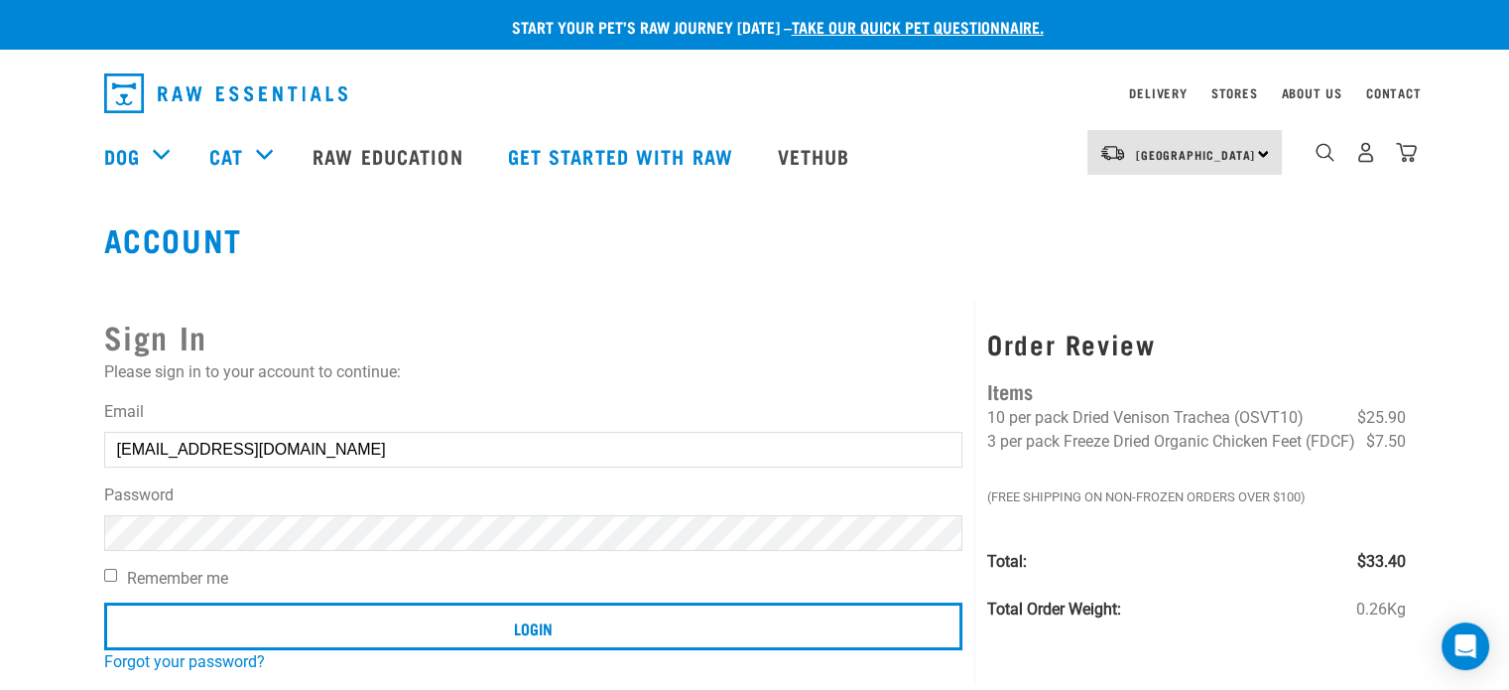
scroll to position [99, 0]
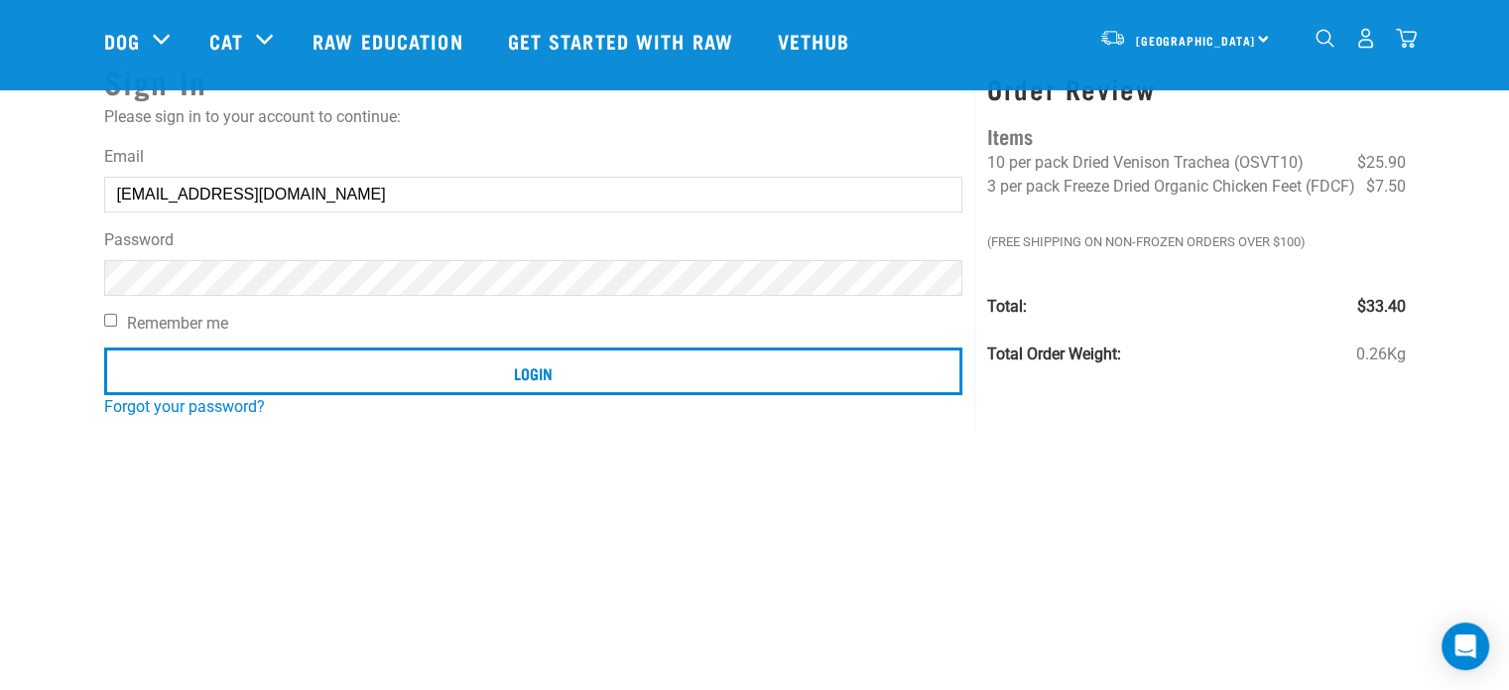
click at [111, 316] on input "Remember me" at bounding box center [110, 320] width 13 height 13
checkbox input "true"
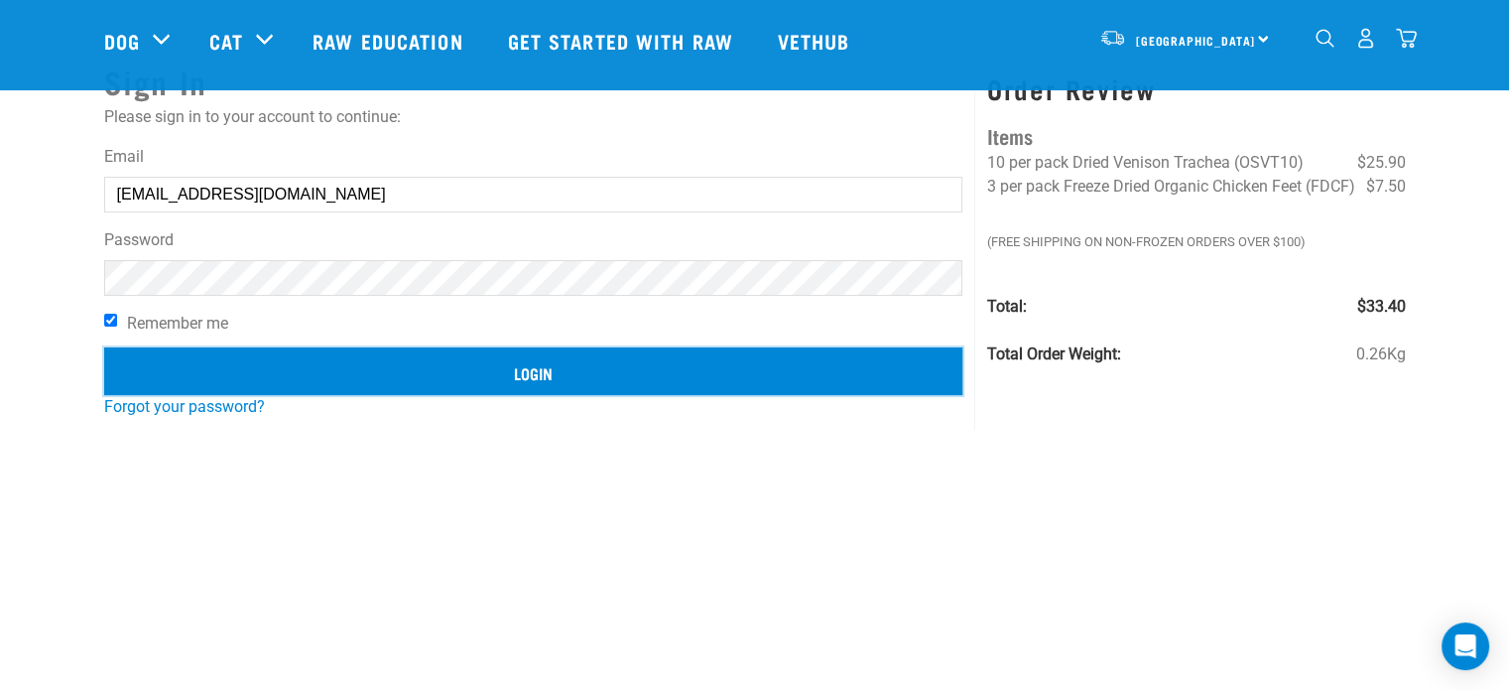
click at [209, 384] on input "Login" at bounding box center [533, 371] width 859 height 48
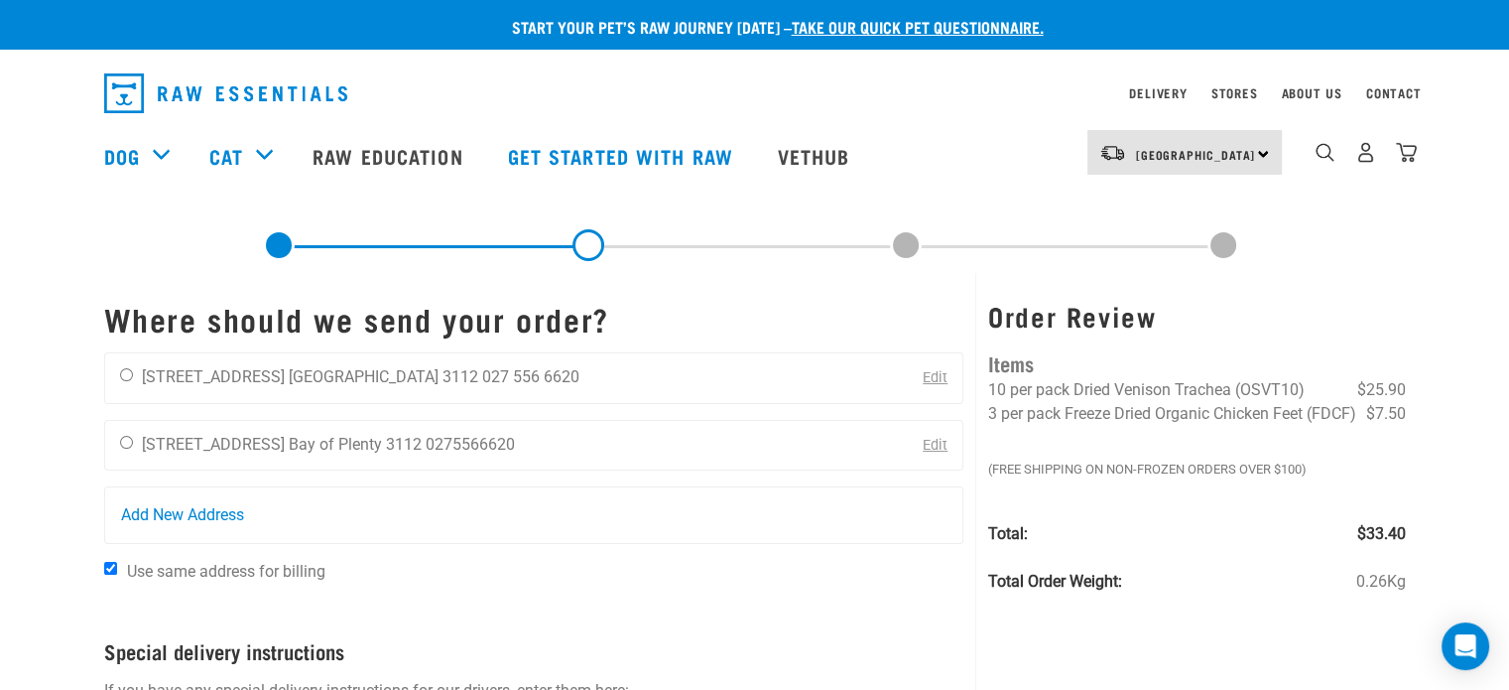
click at [935, 378] on link "Edit" at bounding box center [935, 377] width 25 height 17
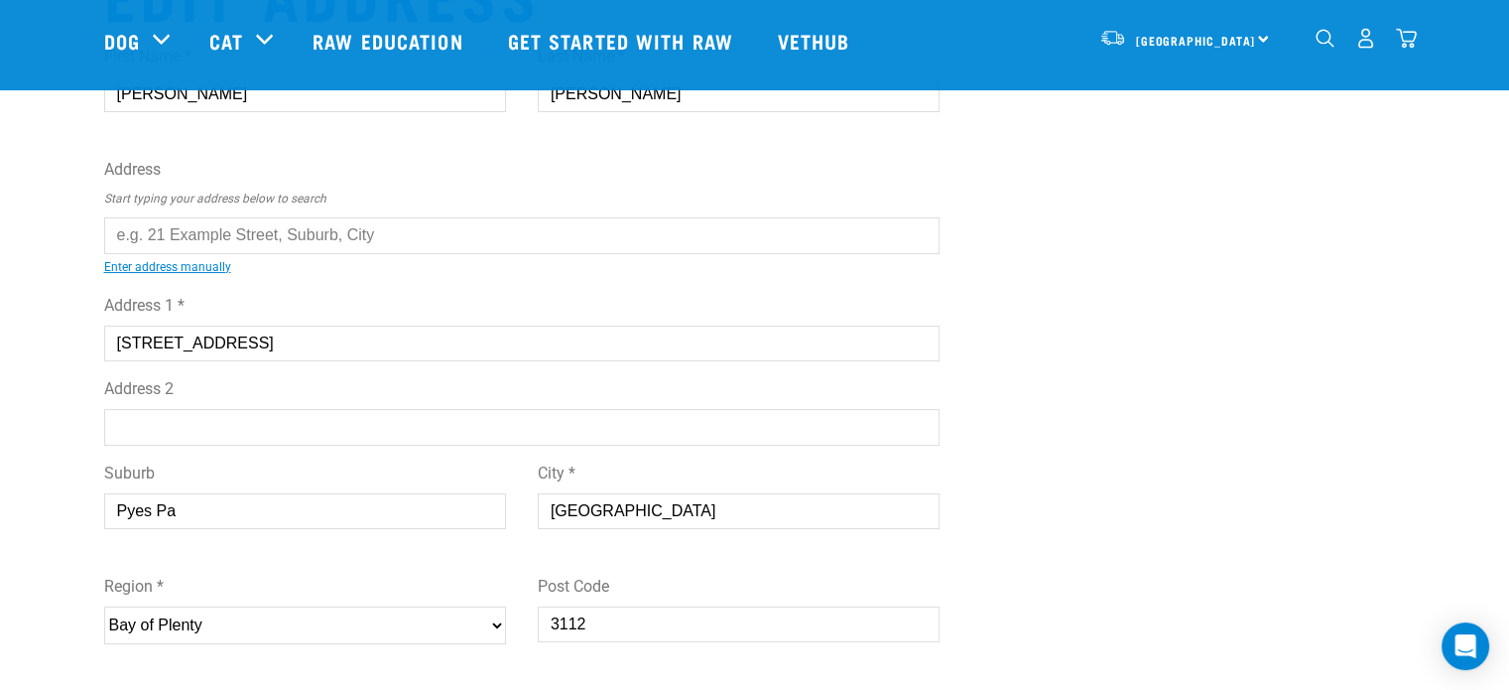
scroll to position [99, 0]
click at [254, 510] on input "Pyes Pa" at bounding box center [305, 514] width 402 height 36
type input "P"
click at [250, 381] on label "Address 2" at bounding box center [522, 392] width 836 height 24
click at [250, 412] on input "Address 2" at bounding box center [522, 430] width 836 height 36
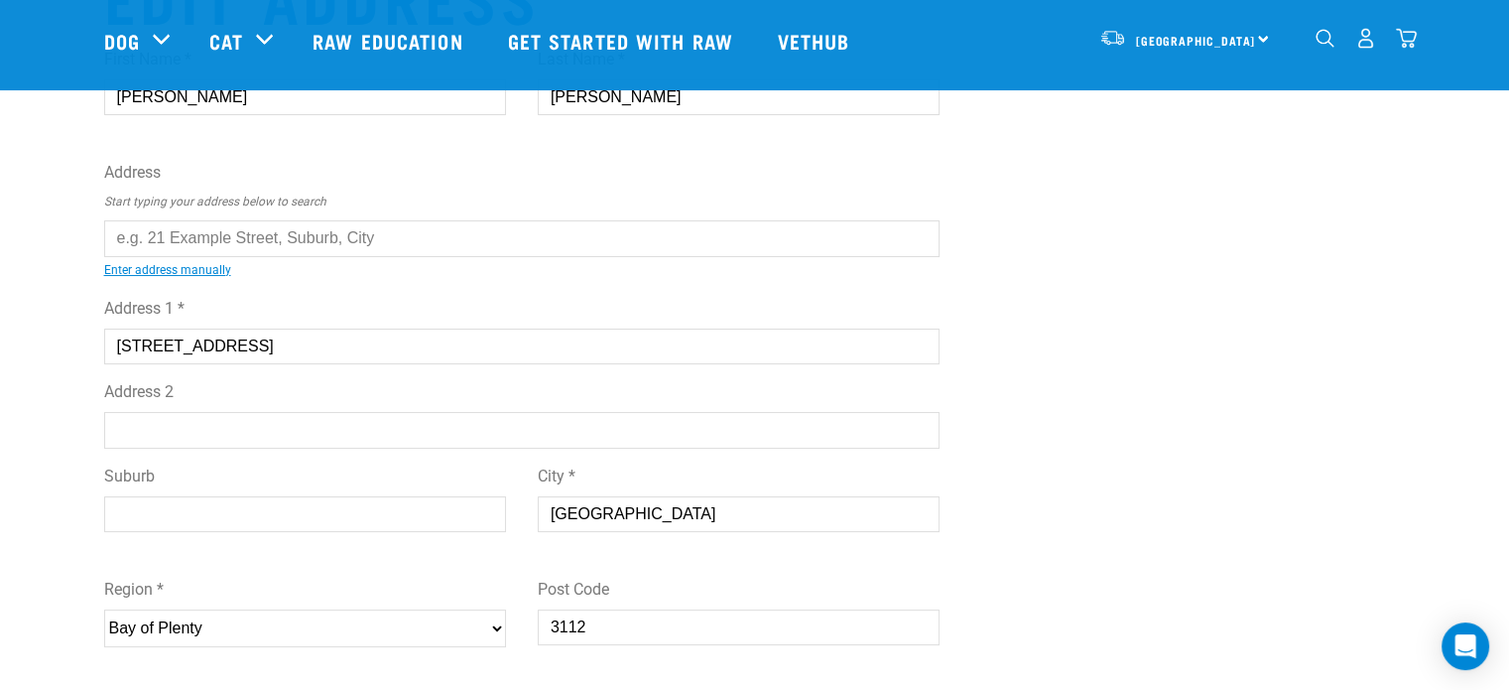
click at [284, 340] on input "[STREET_ADDRESS]" at bounding box center [522, 346] width 836 height 36
type input "1"
click at [682, 512] on input "Tauranga" at bounding box center [739, 514] width 402 height 36
type input "T"
click at [668, 617] on input "3112" at bounding box center [739, 627] width 402 height 36
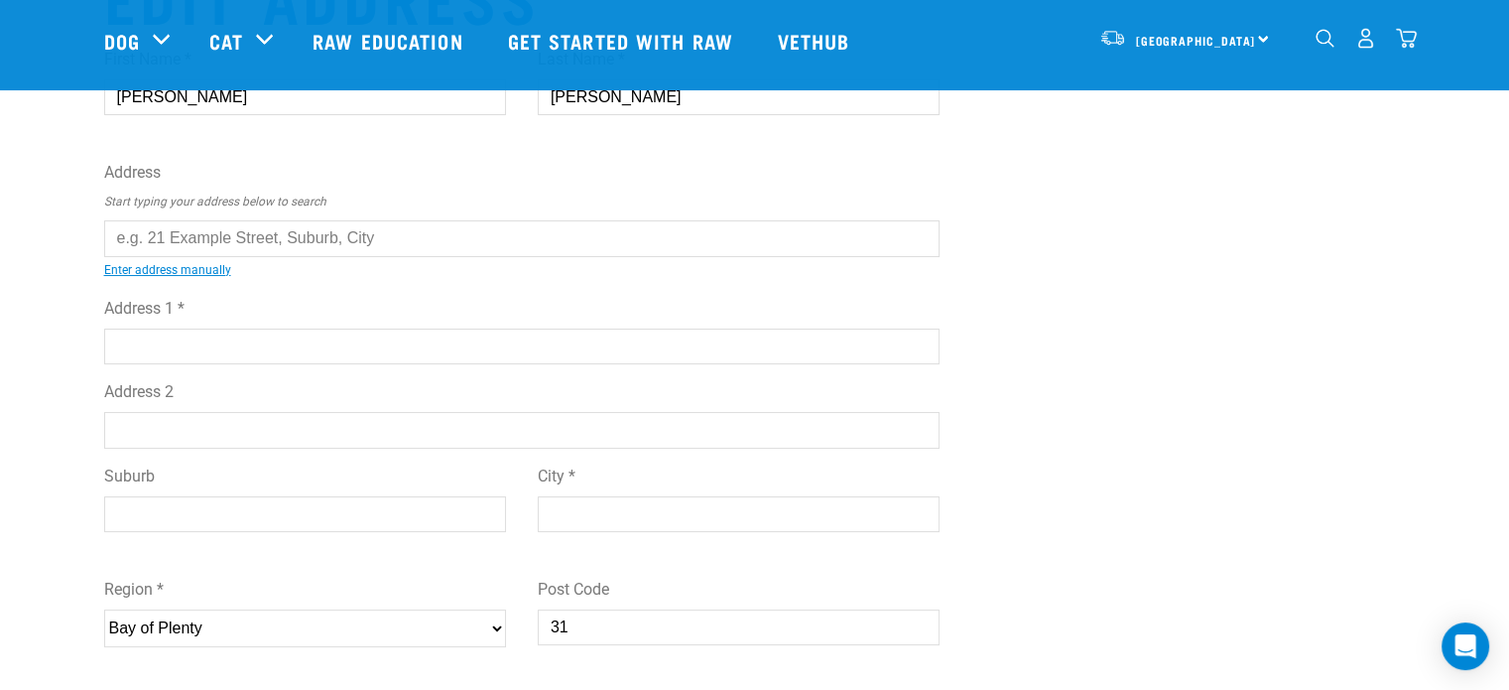
type input "3"
click at [309, 615] on select "Please select your region... Auckland Wellington Canterbury Marlborough Nelson …" at bounding box center [305, 628] width 402 height 38
drag, startPoint x: 1099, startPoint y: 388, endPoint x: 635, endPoint y: 666, distance: 541.1
click at [1099, 389] on div "Edit Address First Name * Kaye Last Name * Wills Address Start typing your addr…" at bounding box center [754, 497] width 1333 height 1075
click at [235, 623] on select "Please select your region... Auckland Wellington Canterbury Marlborough Nelson …" at bounding box center [305, 628] width 402 height 38
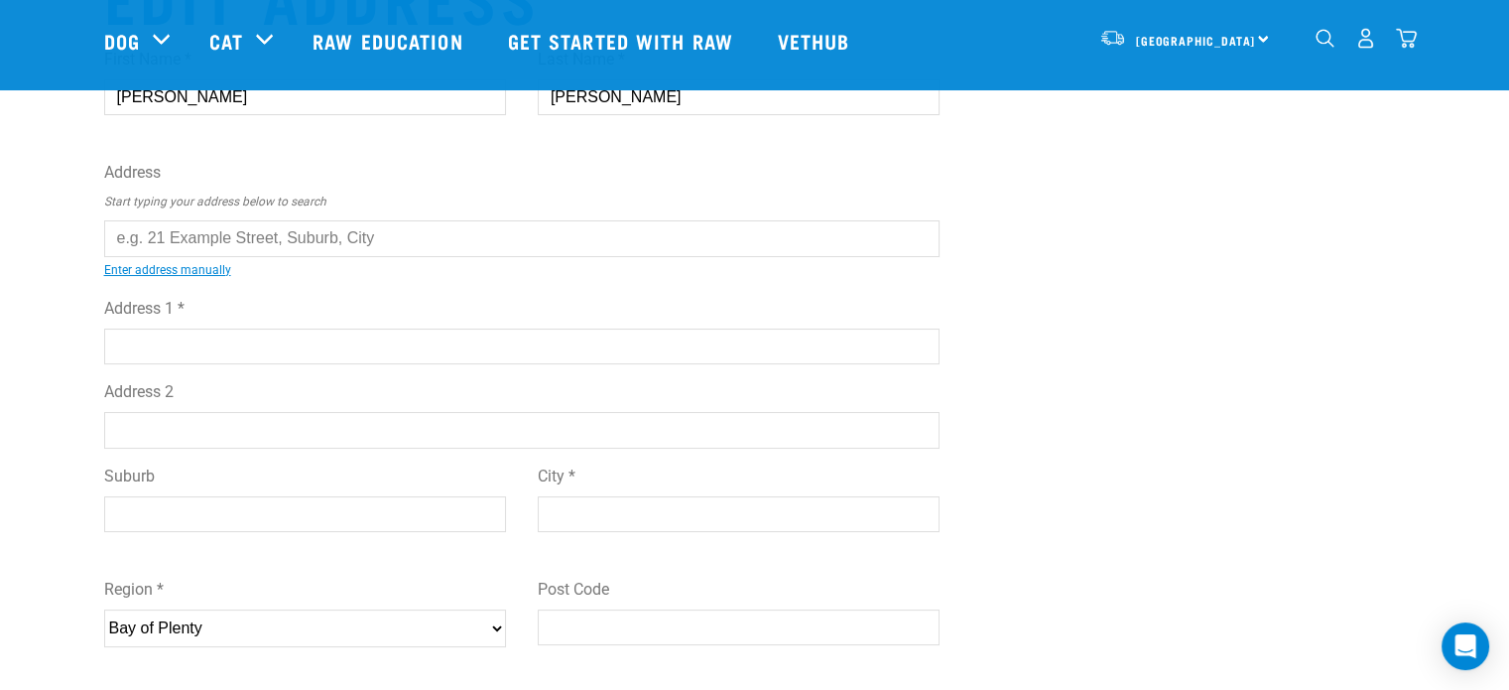
click at [232, 634] on select "Please select your region... Auckland Wellington Canterbury Marlborough Nelson …" at bounding box center [305, 628] width 402 height 38
click at [1130, 345] on div "Edit Address First Name * Kaye Last Name * Wills Address Start typing your addr…" at bounding box center [754, 497] width 1333 height 1075
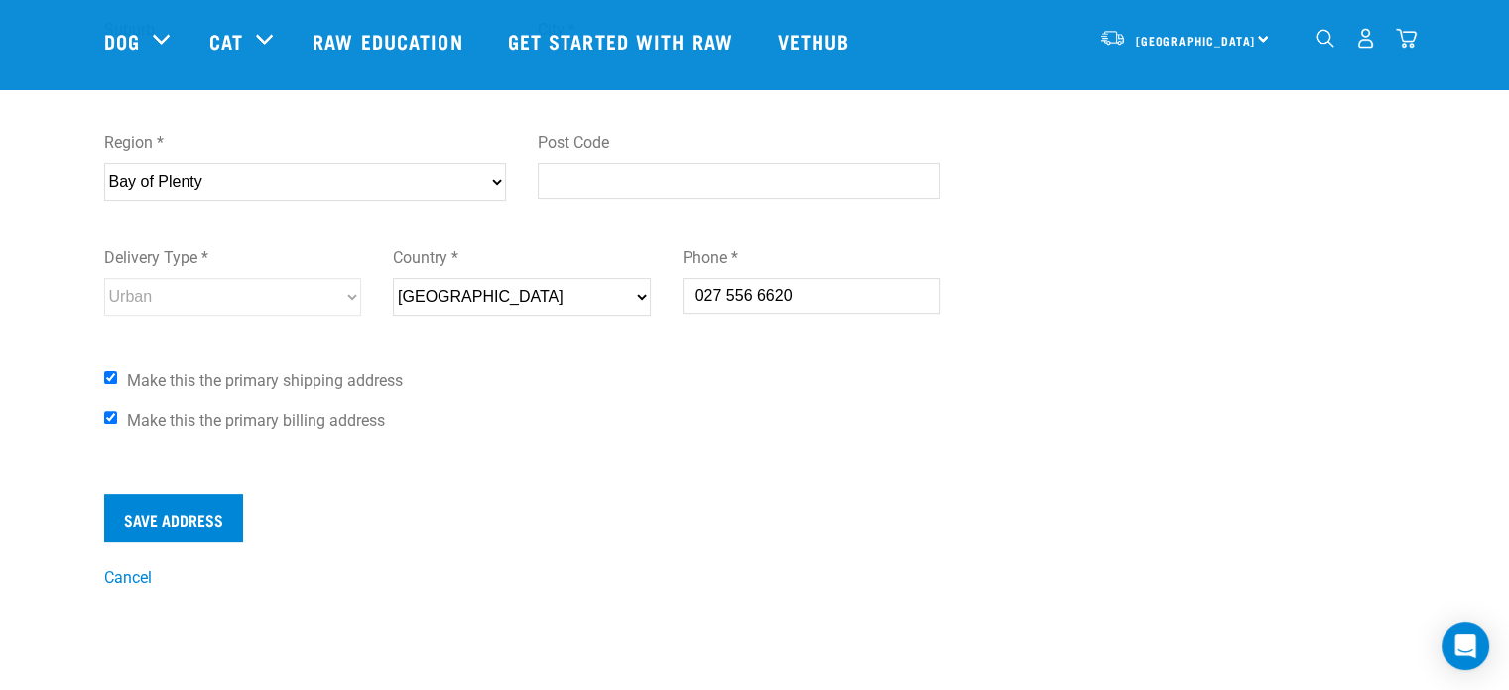
scroll to position [595, 0]
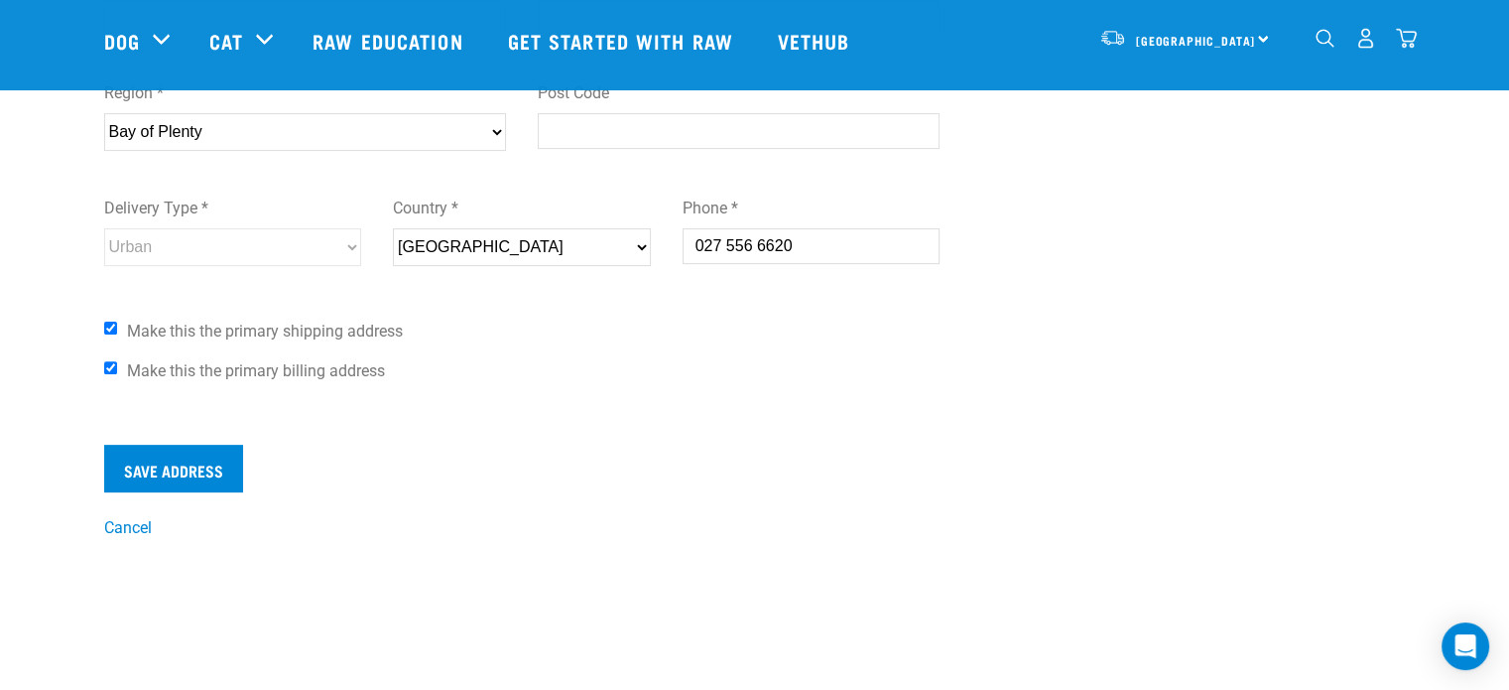
click at [110, 326] on input "Make this the primary shipping address" at bounding box center [110, 327] width 13 height 13
checkbox input "false"
click at [108, 371] on input "Make this the primary billing address" at bounding box center [110, 367] width 13 height 13
checkbox input "false"
click at [142, 456] on input "Save Address" at bounding box center [173, 468] width 139 height 48
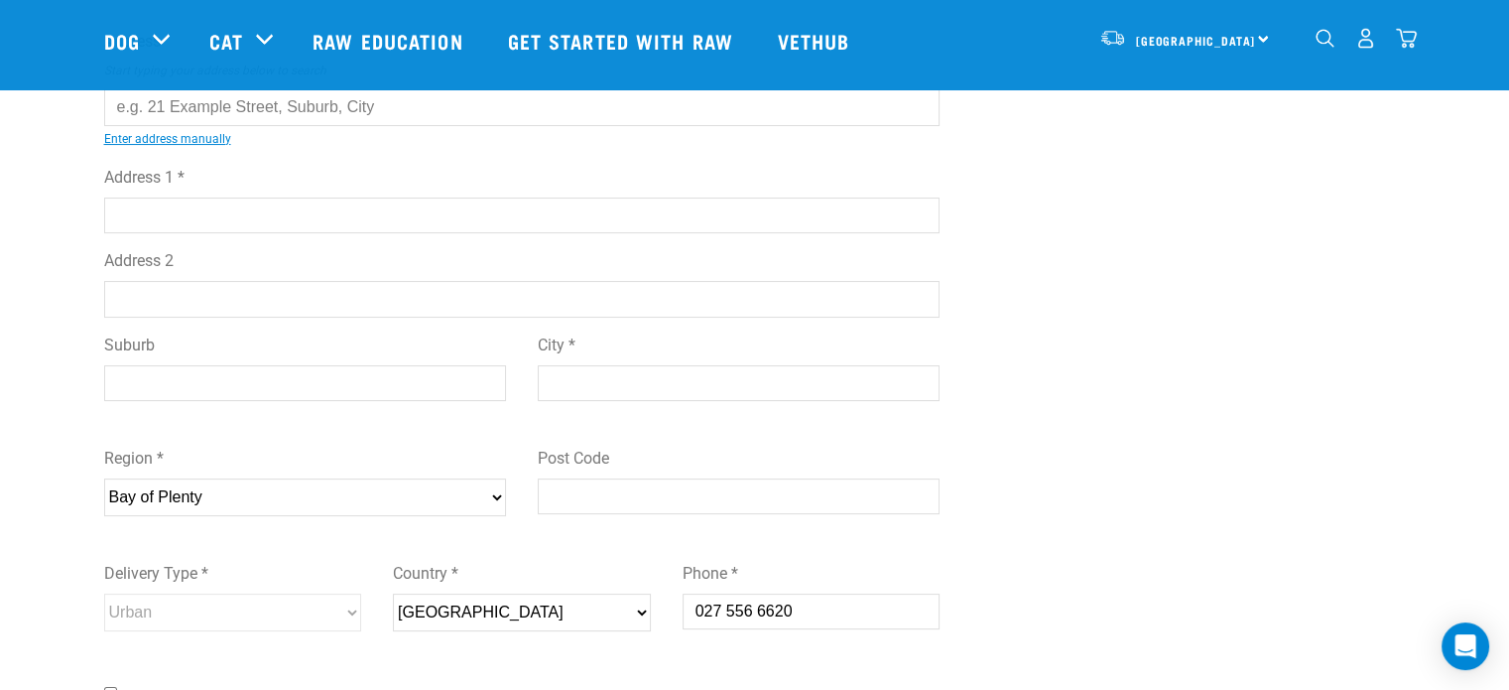
scroll to position [0, 0]
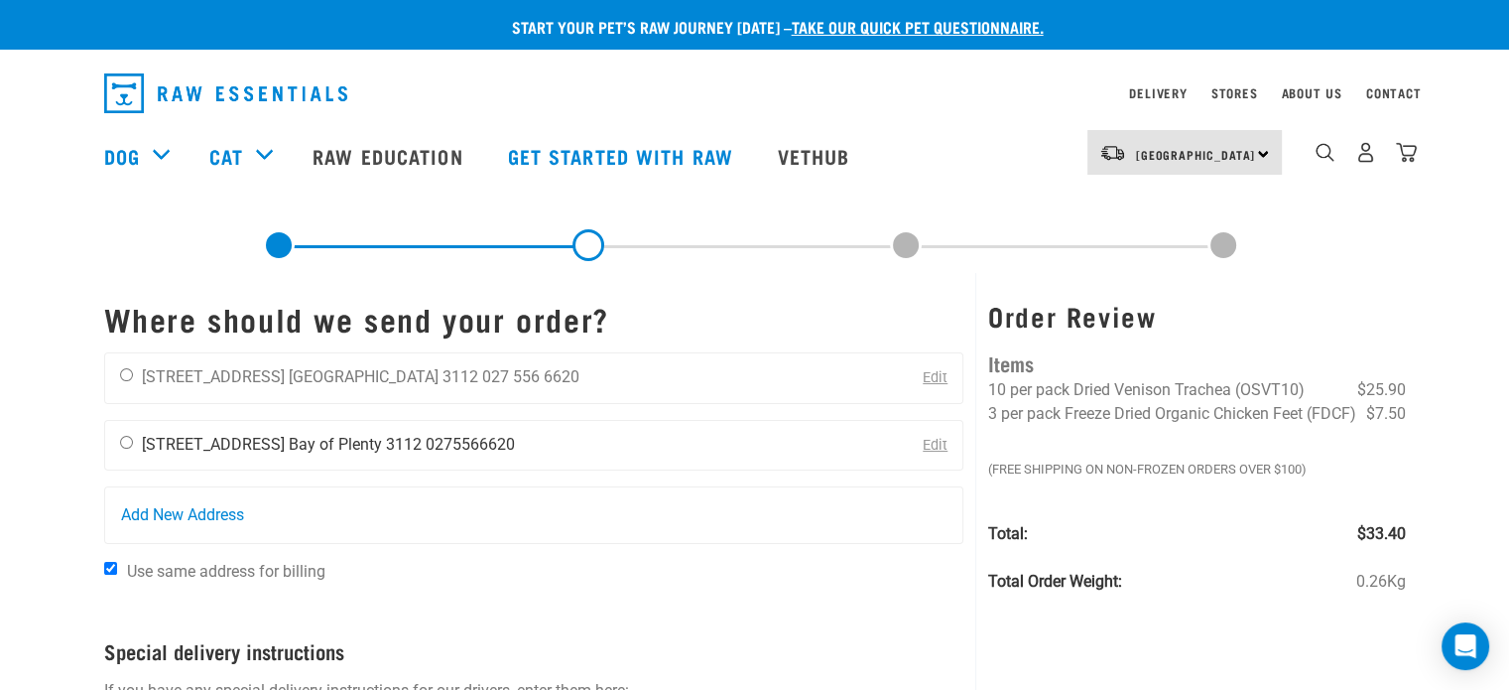
click at [122, 439] on input "radio" at bounding box center [126, 442] width 13 height 13
radio input "true"
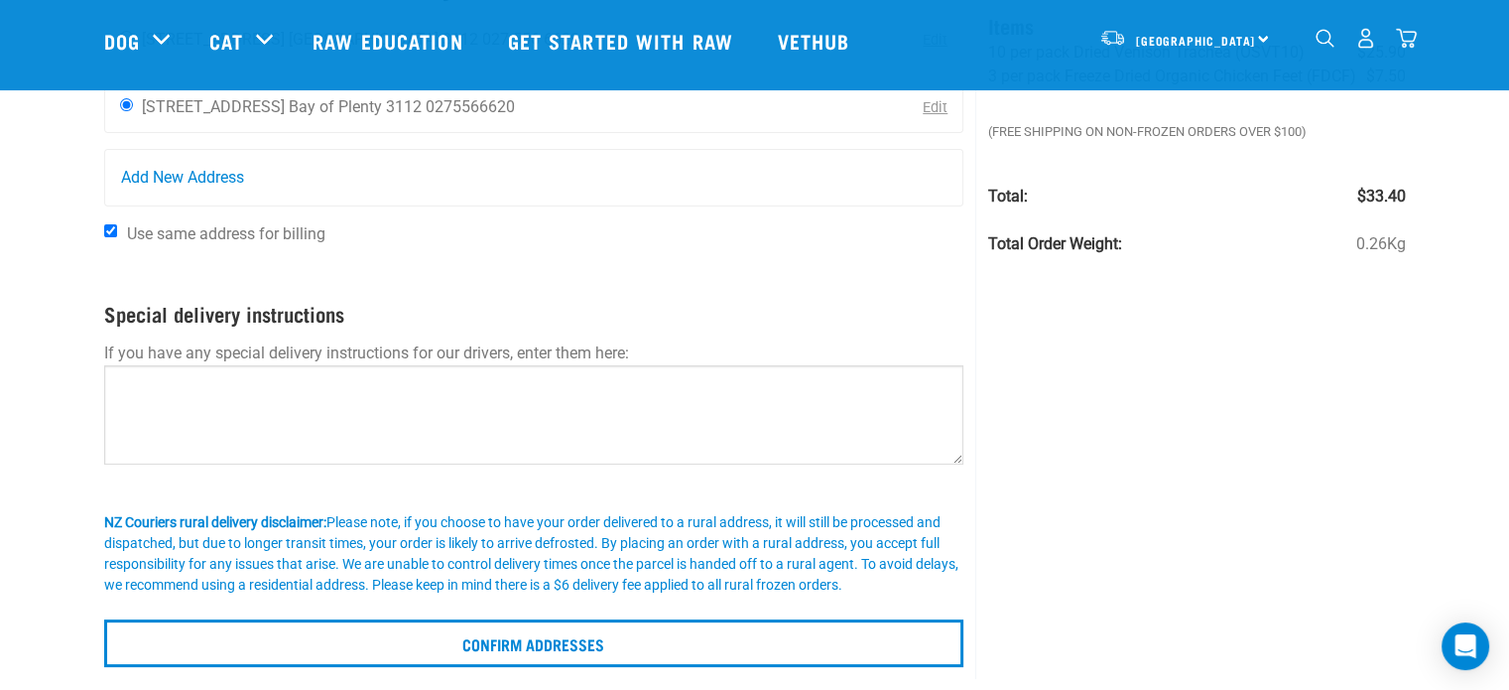
scroll to position [198, 0]
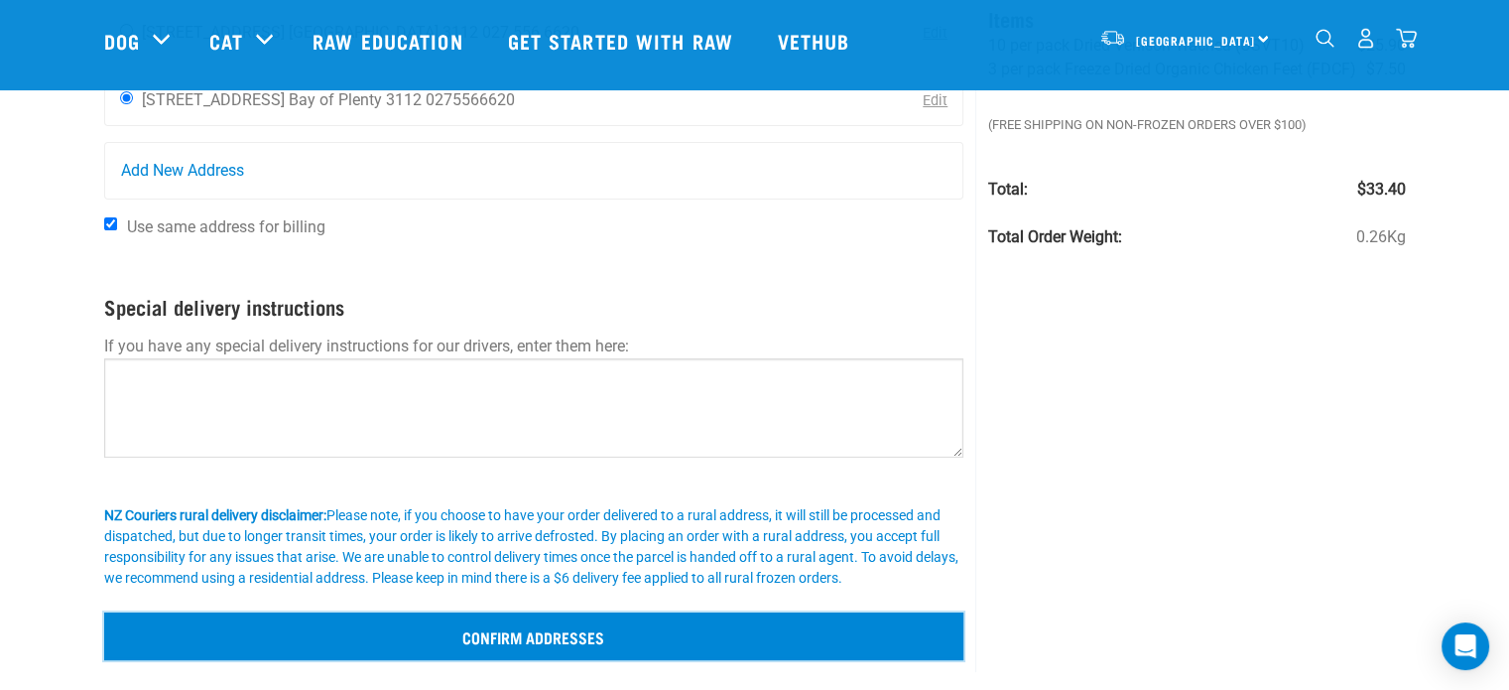
click at [594, 626] on input "Confirm addresses" at bounding box center [534, 636] width 860 height 48
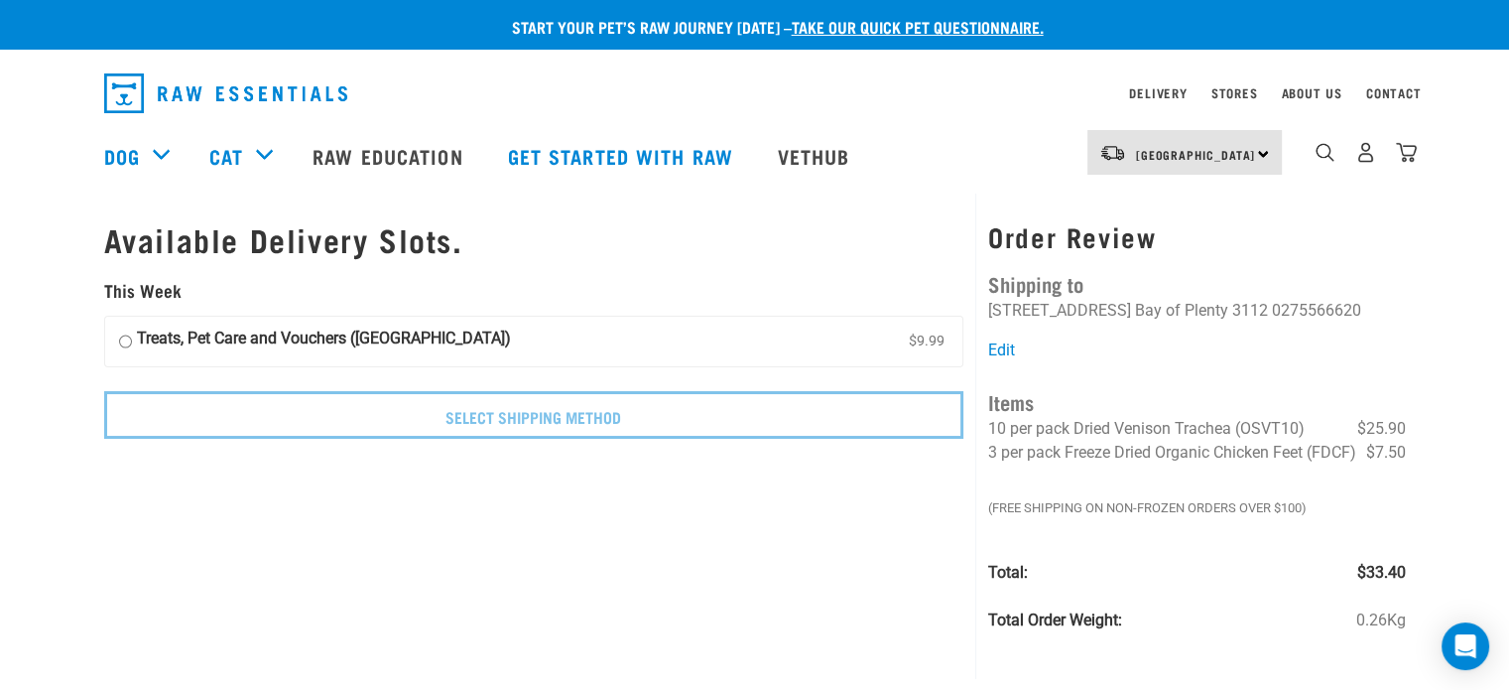
click at [1258, 150] on div "North Island North Island South Island" at bounding box center [1184, 152] width 194 height 45
click at [1181, 213] on link "[GEOGRAPHIC_DATA]" at bounding box center [1182, 209] width 190 height 44
click at [123, 340] on input "Treats, Pet Care and Vouchers (North Island) $9.99" at bounding box center [125, 341] width 13 height 30
radio input "true"
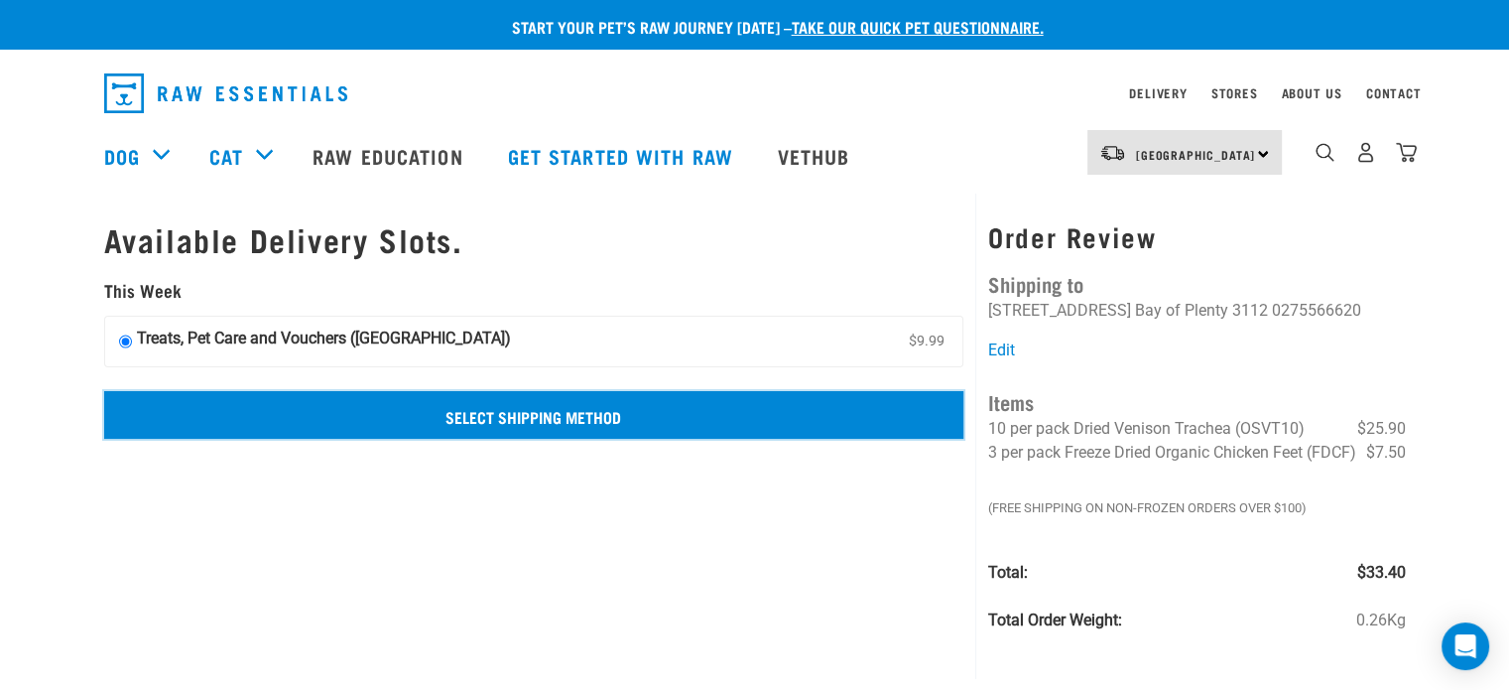
click at [460, 423] on input "Select Shipping Method" at bounding box center [534, 415] width 860 height 48
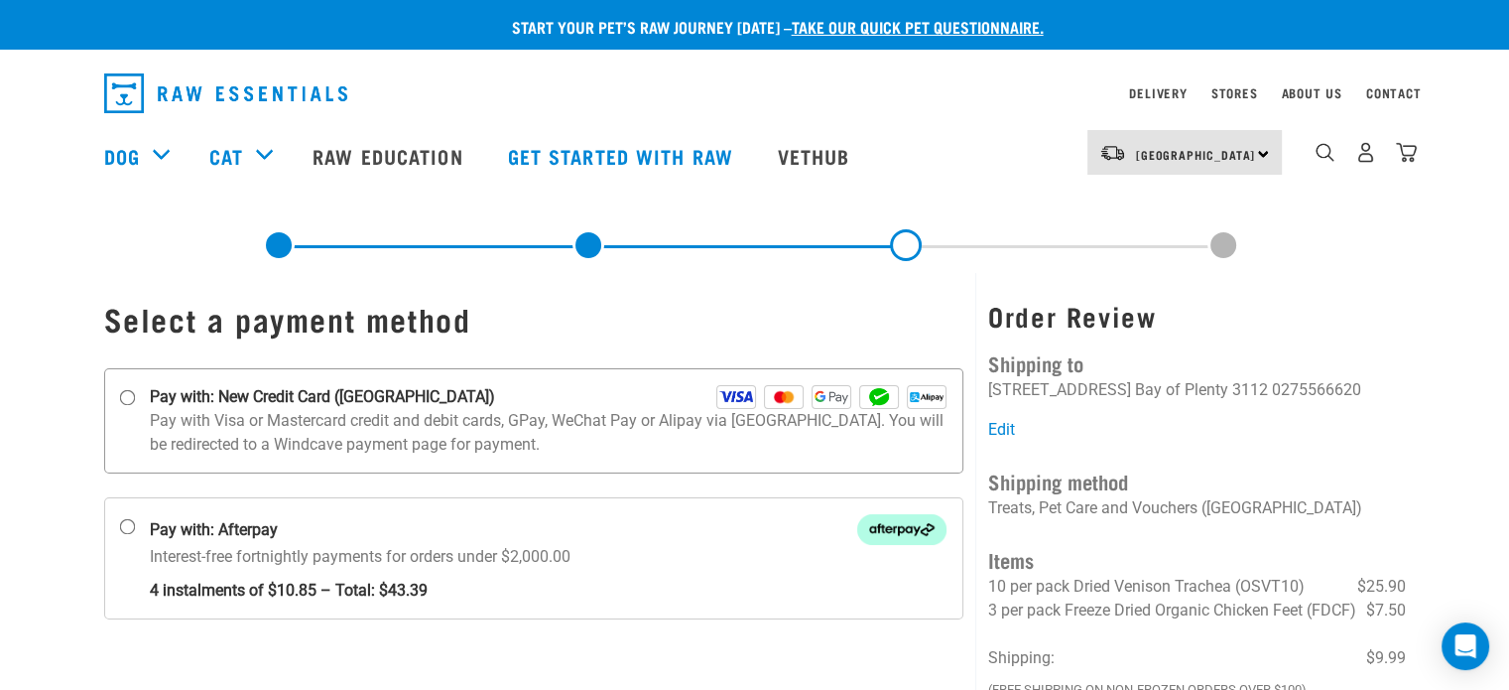
click at [125, 400] on input "Pay with: New Credit Card ([GEOGRAPHIC_DATA])" at bounding box center [127, 398] width 16 height 16
radio input "true"
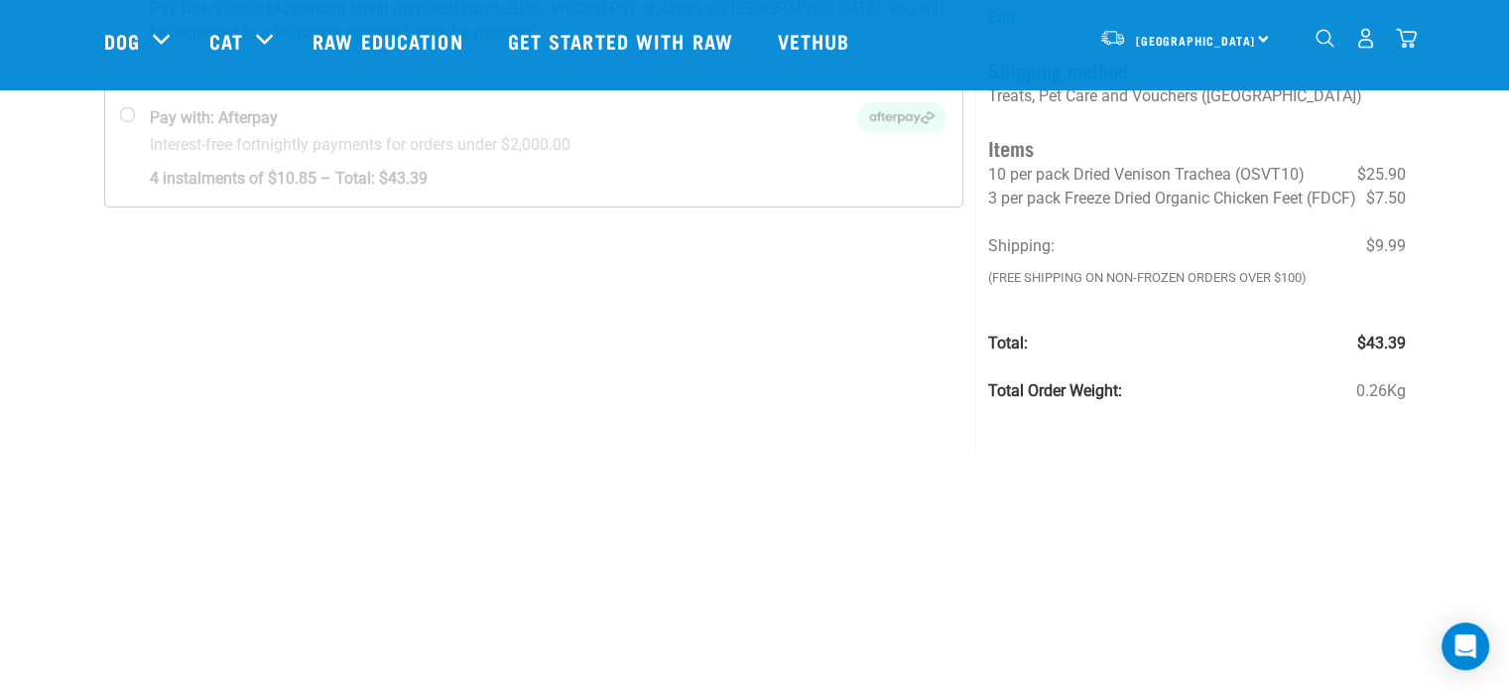
scroll to position [298, 0]
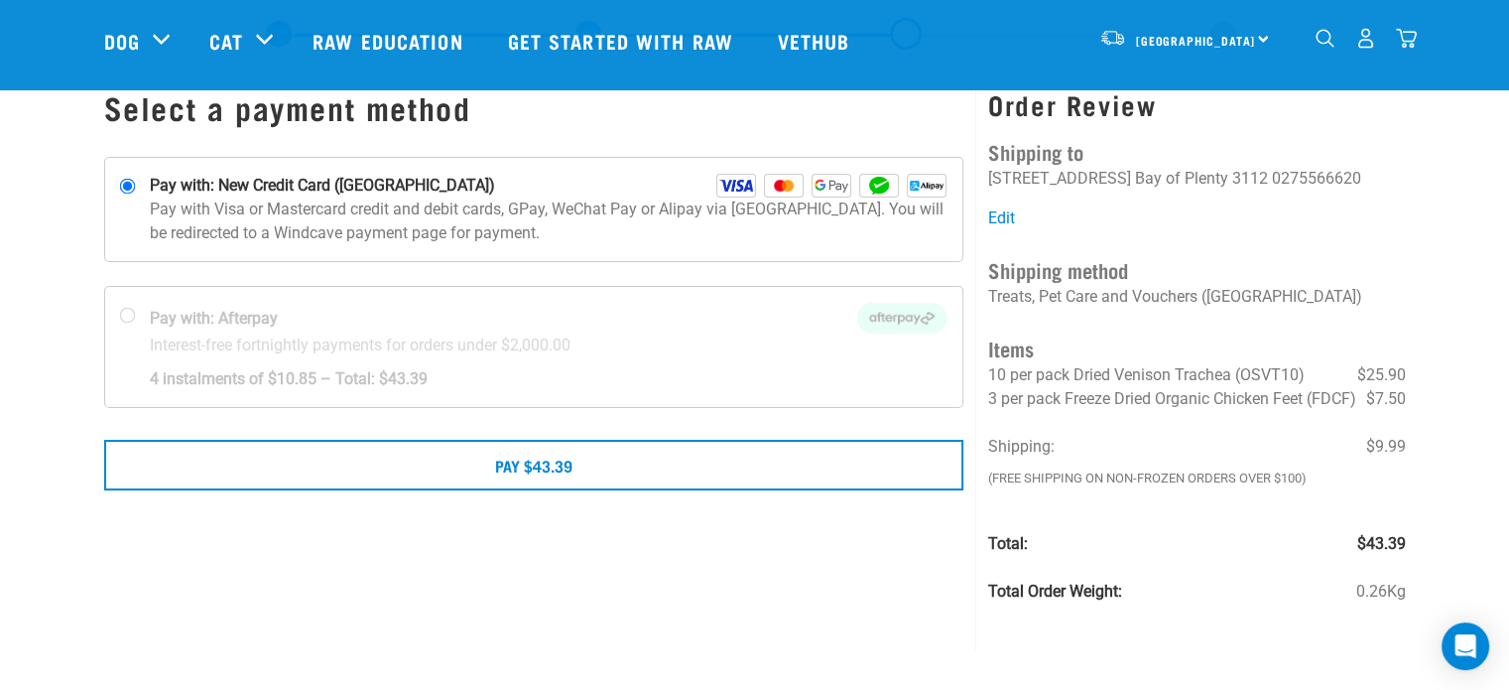
scroll to position [99, 0]
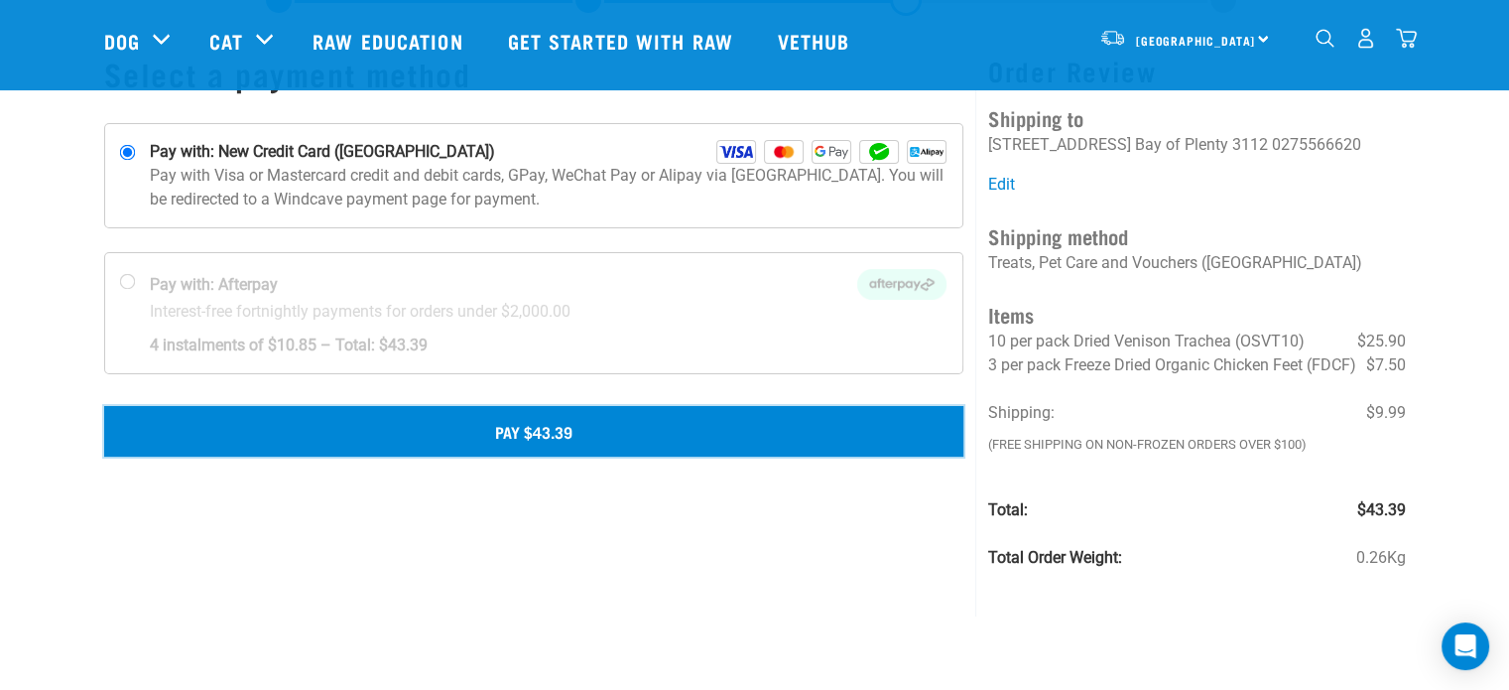
click at [503, 426] on button "Pay $43.39" at bounding box center [534, 431] width 860 height 50
